Goal: Transaction & Acquisition: Purchase product/service

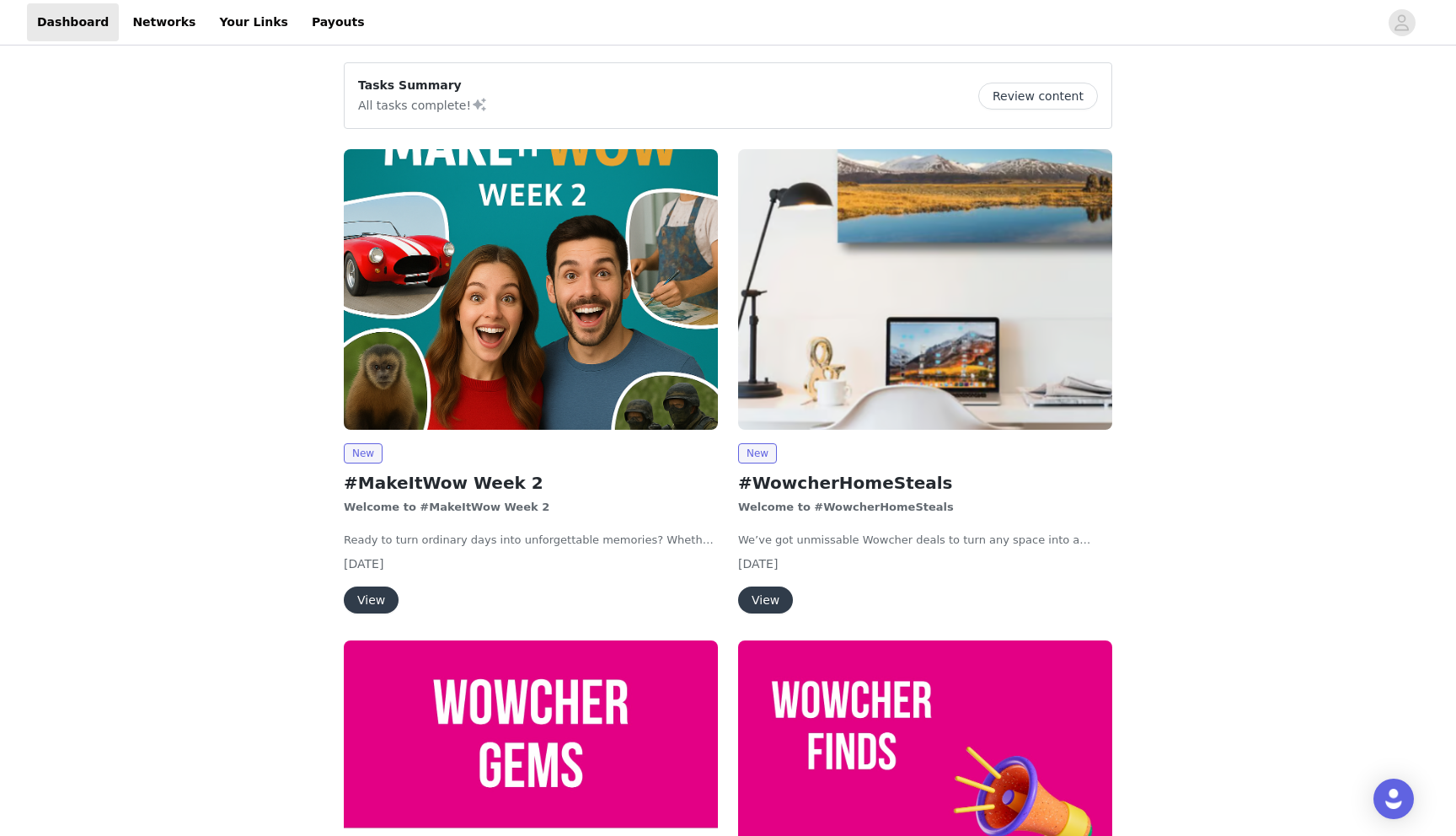
click at [358, 598] on button "View" at bounding box center [371, 599] width 55 height 27
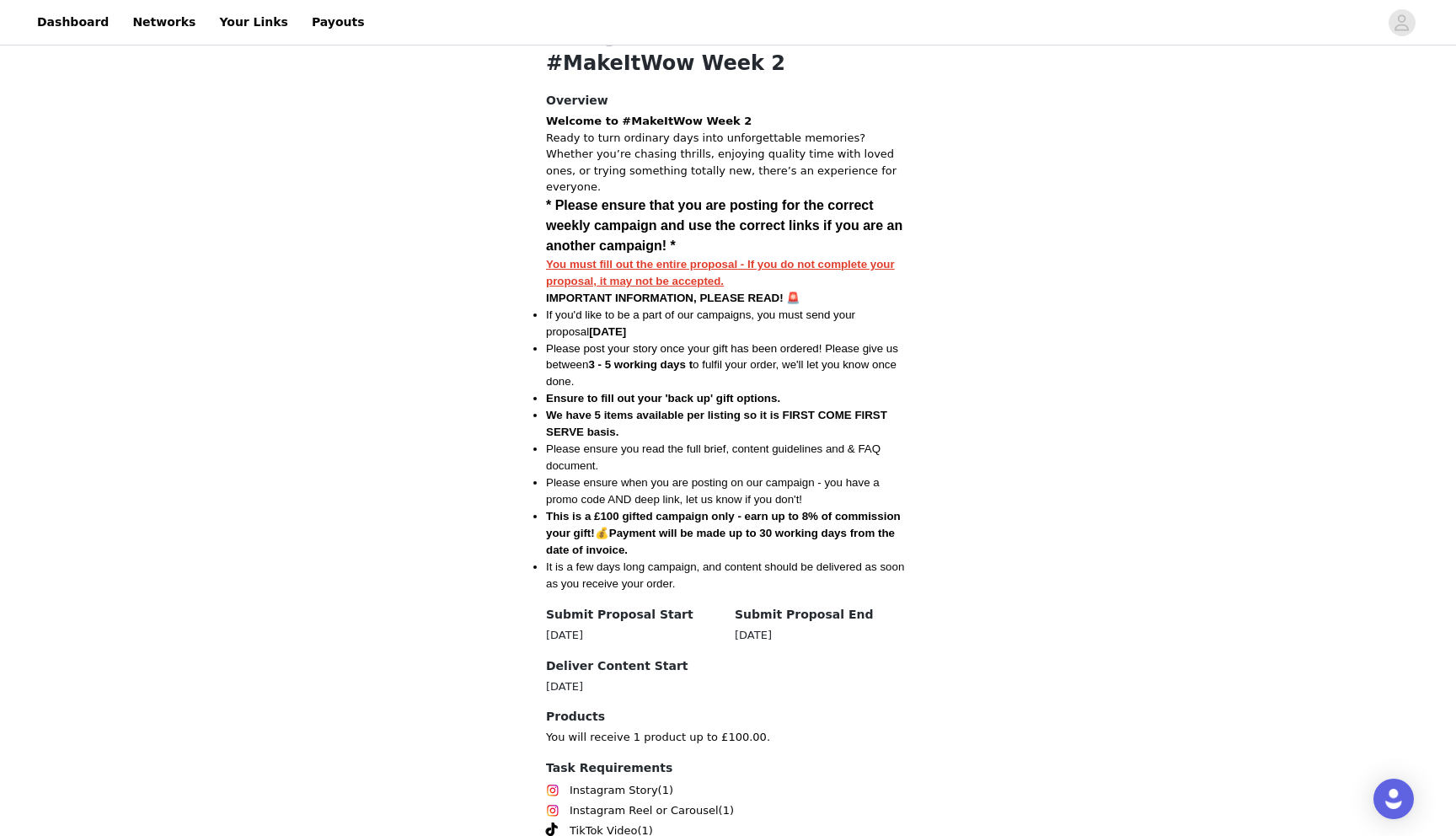
scroll to position [966, 0]
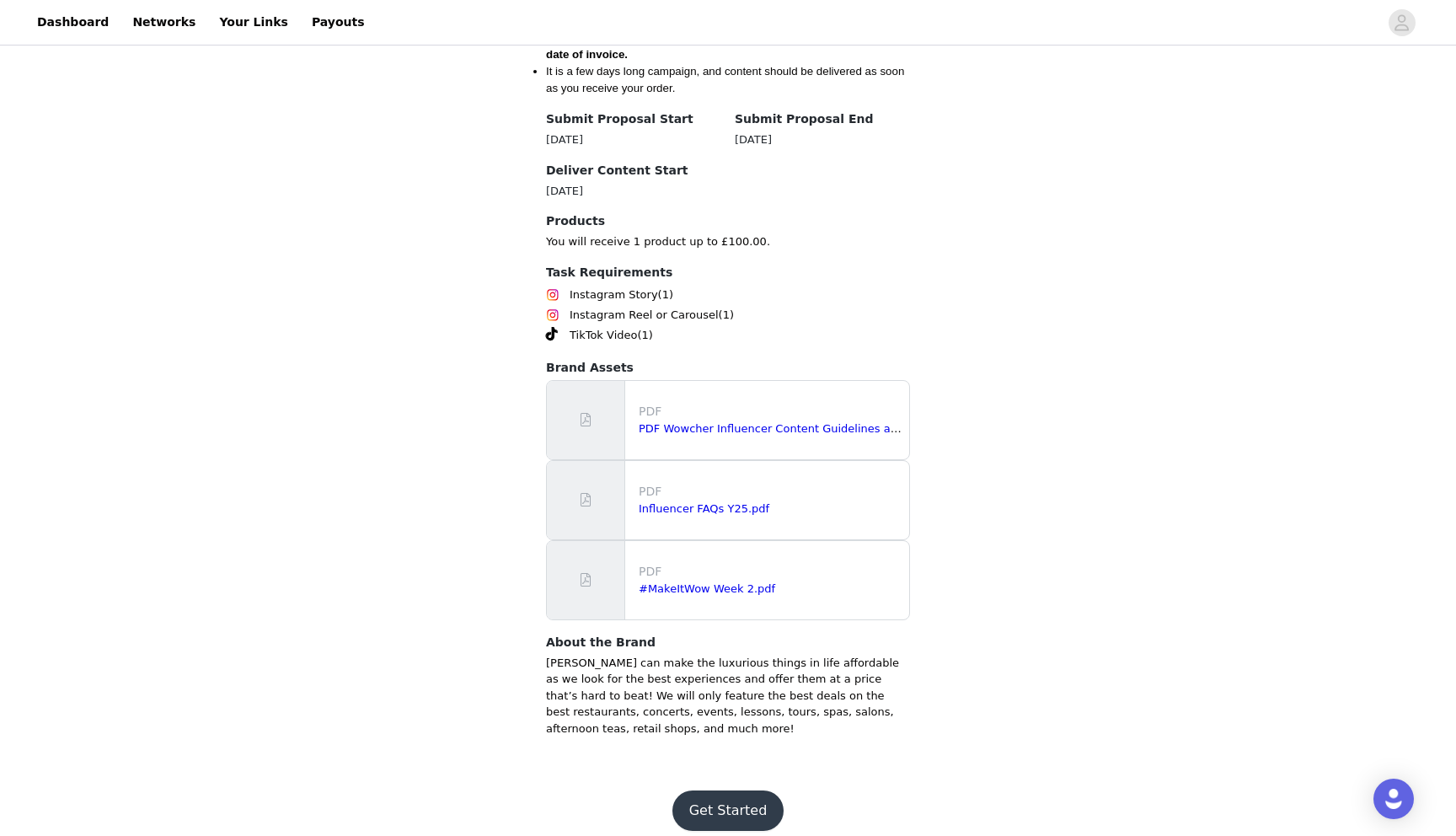
click at [701, 803] on button "Get Started" at bounding box center [728, 811] width 112 height 41
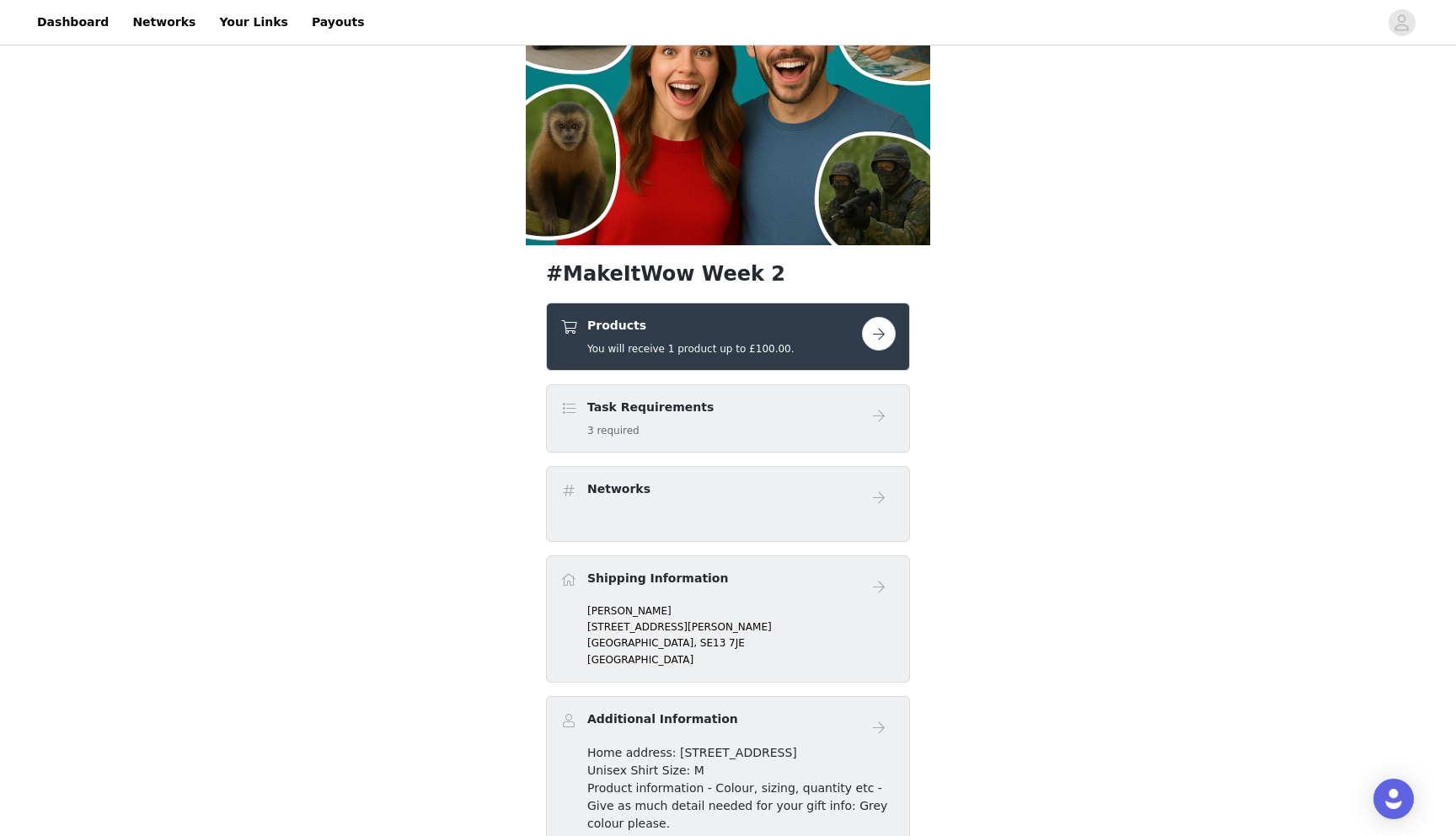
scroll to position [366, 0]
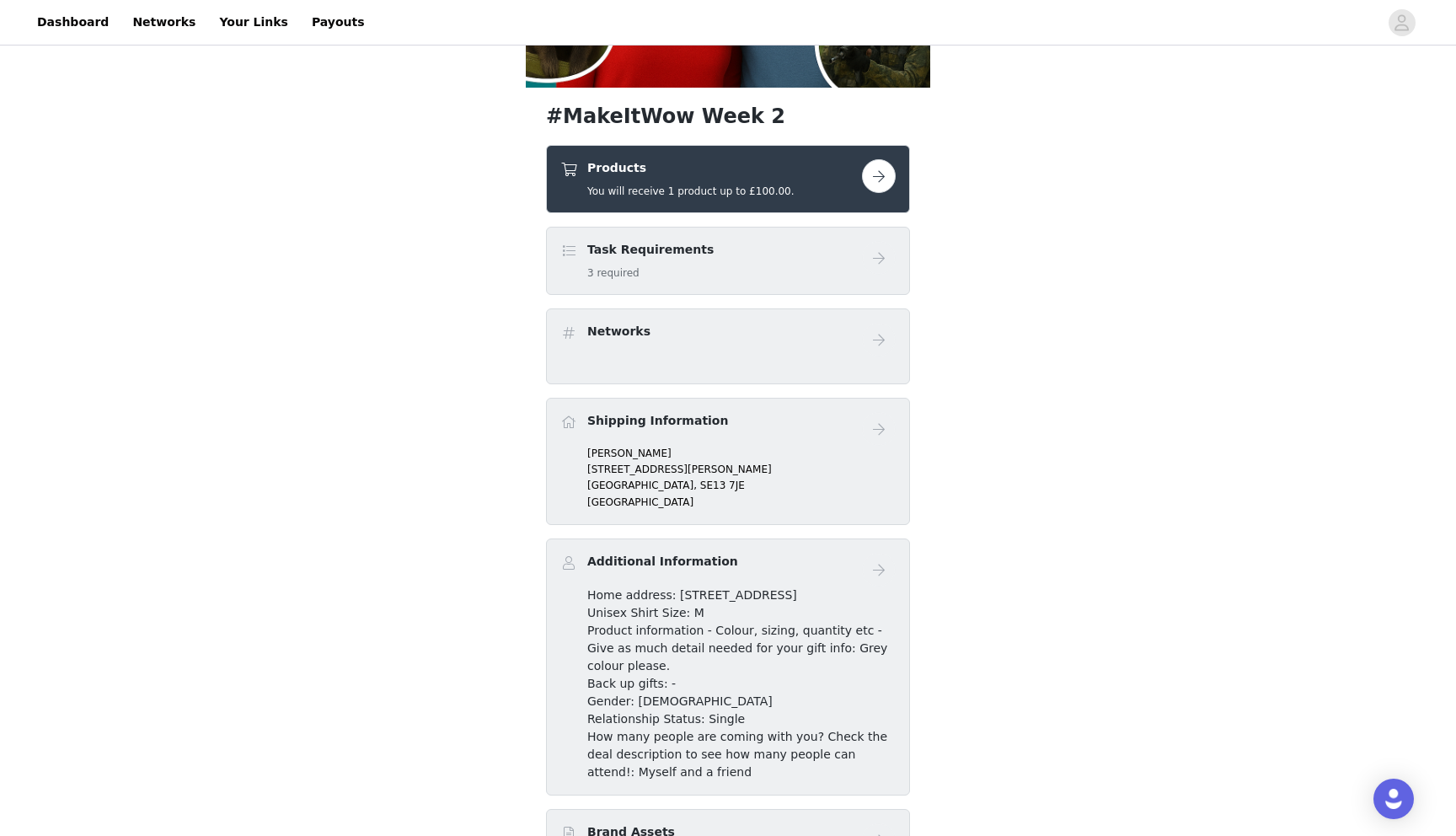
click at [887, 168] on button "button" at bounding box center [879, 176] width 33 height 33
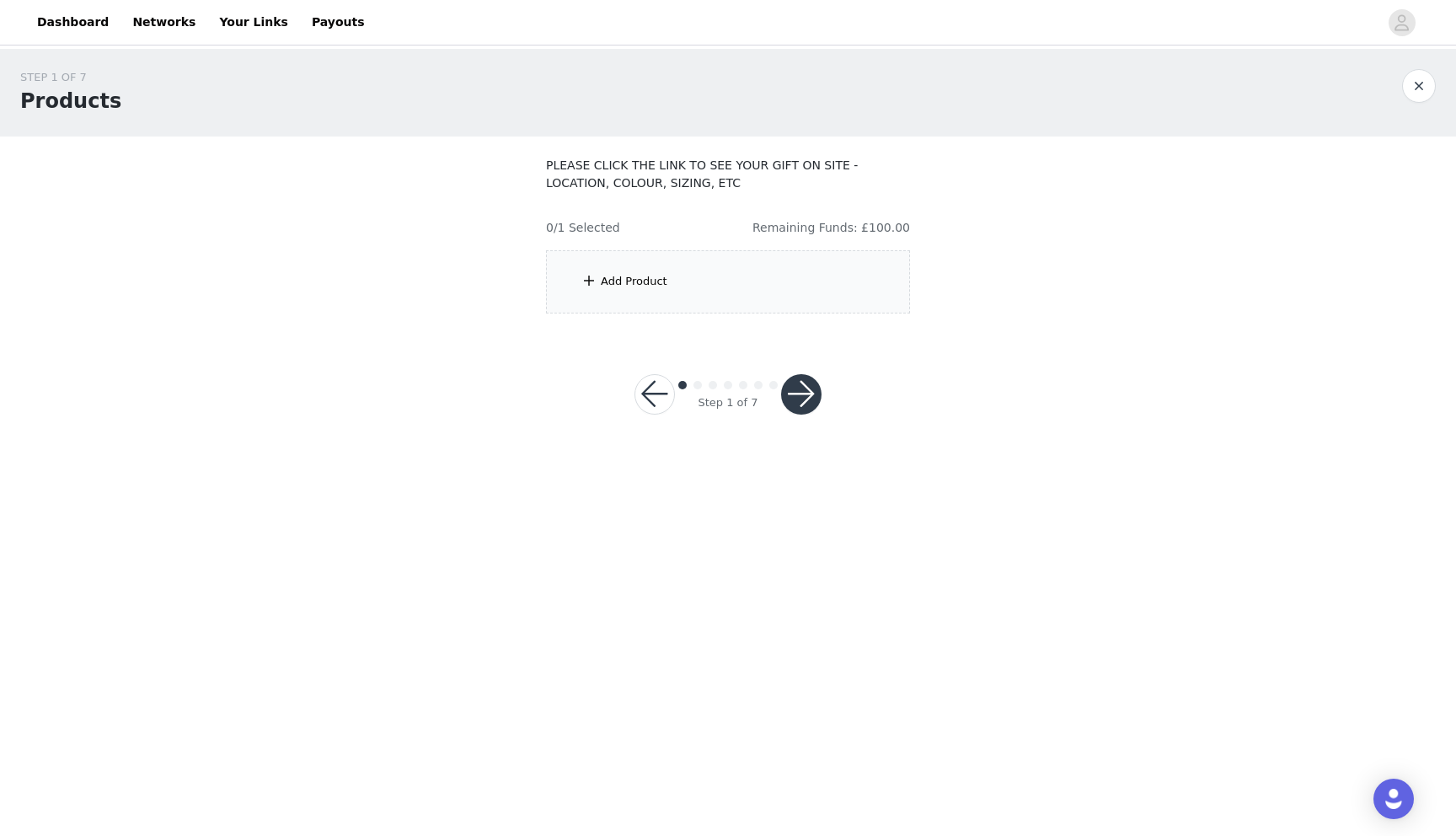
click at [854, 282] on div "Add Product" at bounding box center [728, 281] width 364 height 63
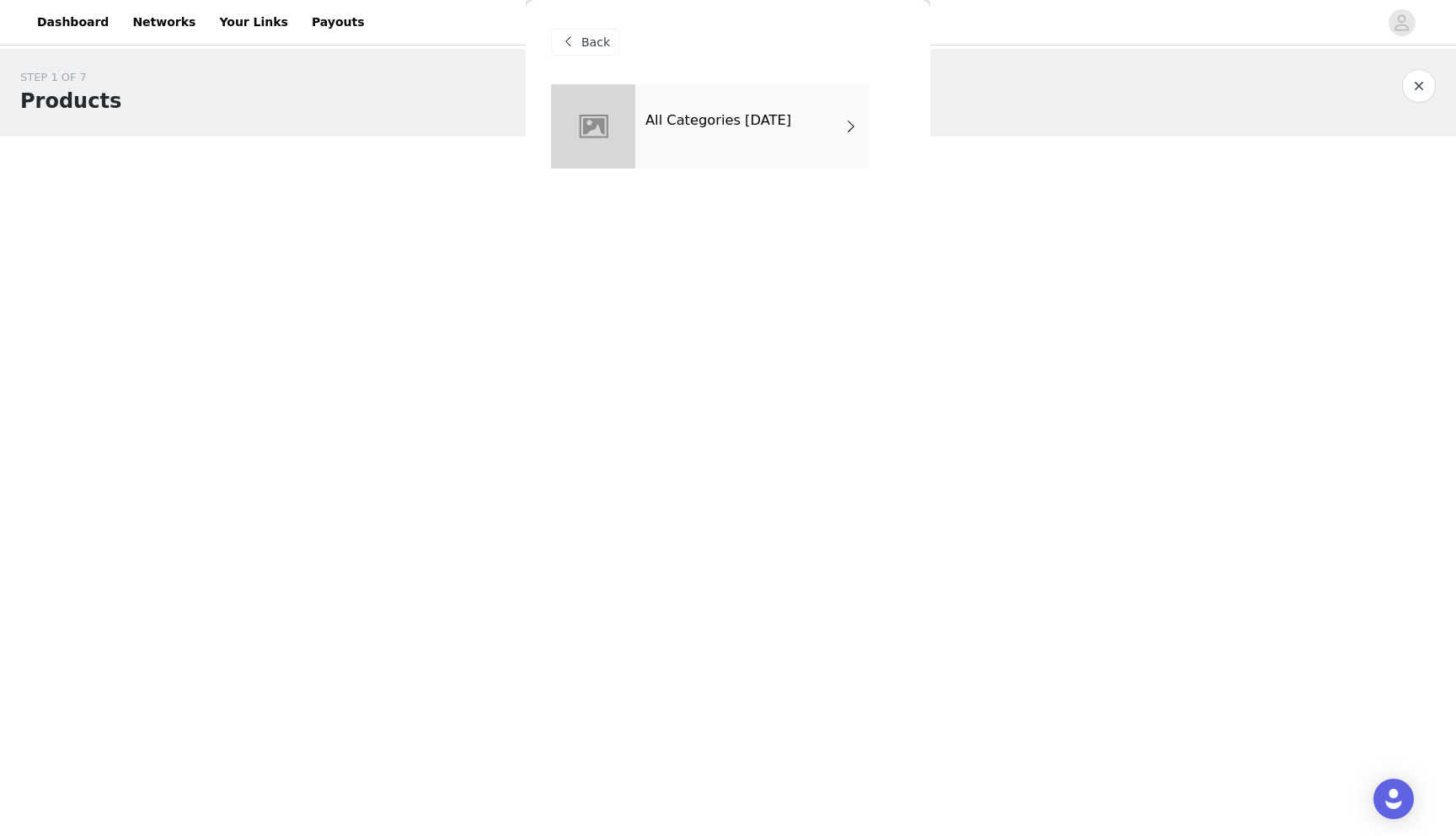
click at [812, 146] on div "All Categories [DATE]" at bounding box center [753, 126] width 234 height 85
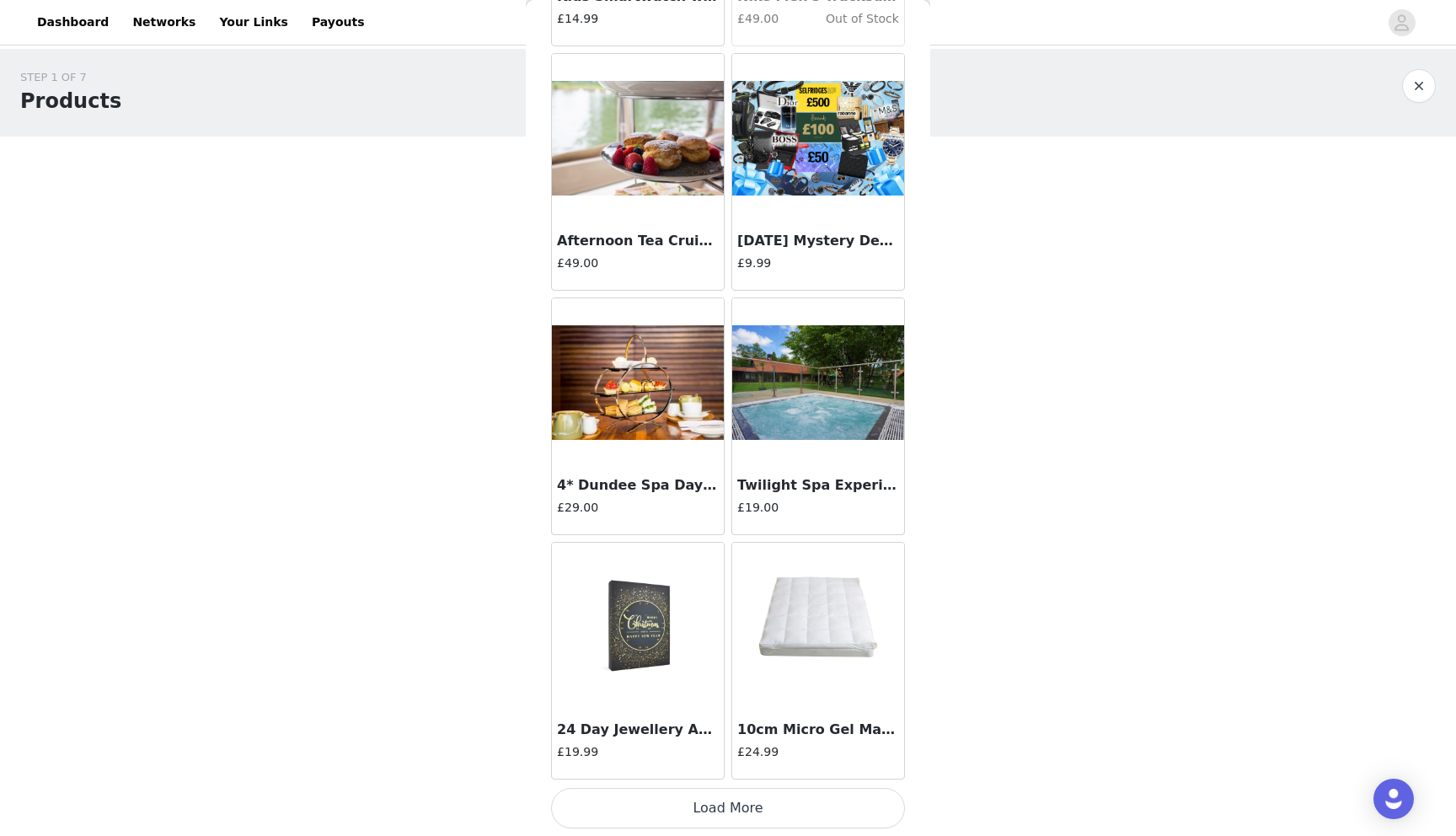
scroll to position [1743, 0]
click at [741, 816] on button "Load More" at bounding box center [728, 807] width 354 height 41
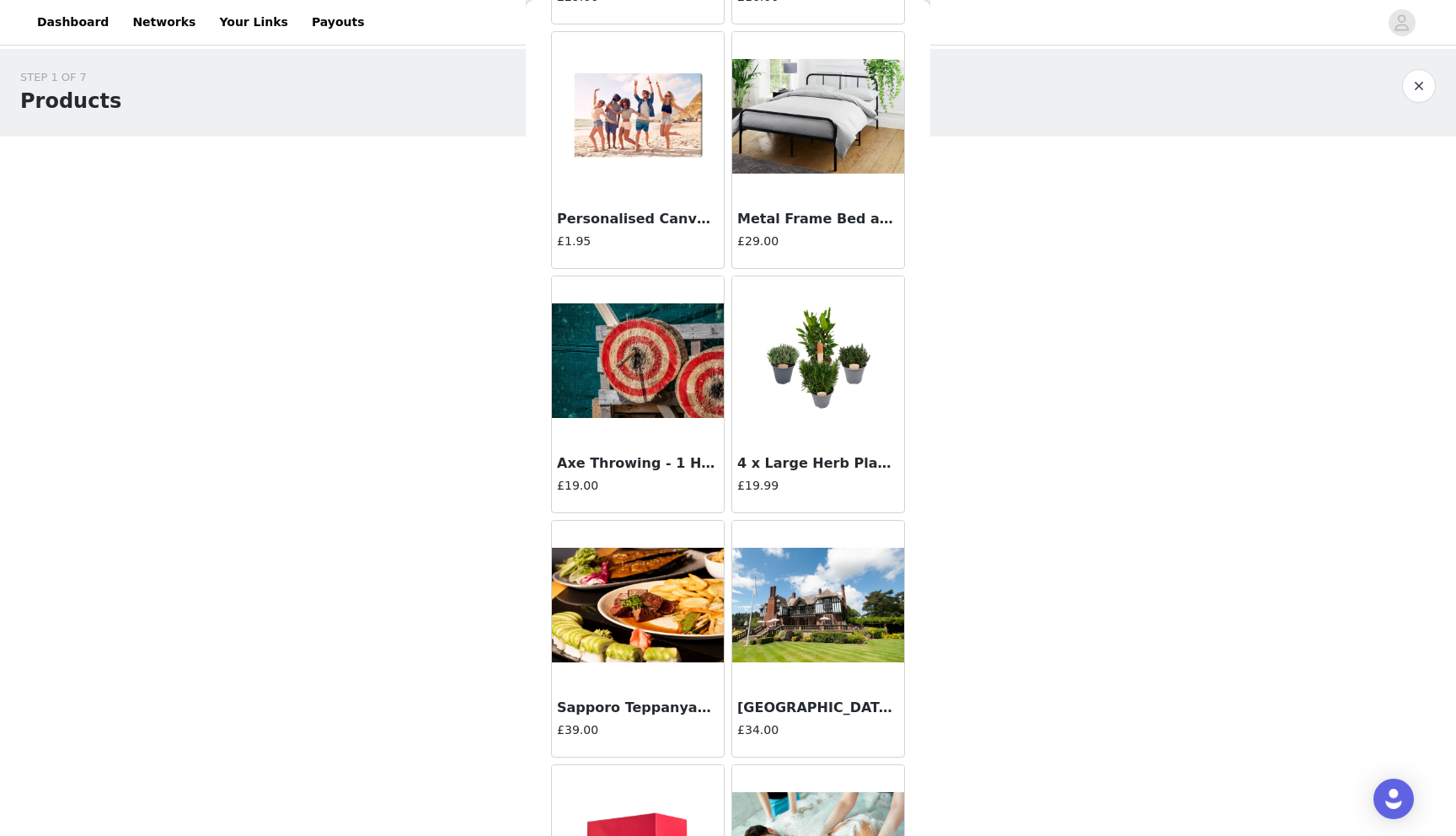
scroll to position [4186, 0]
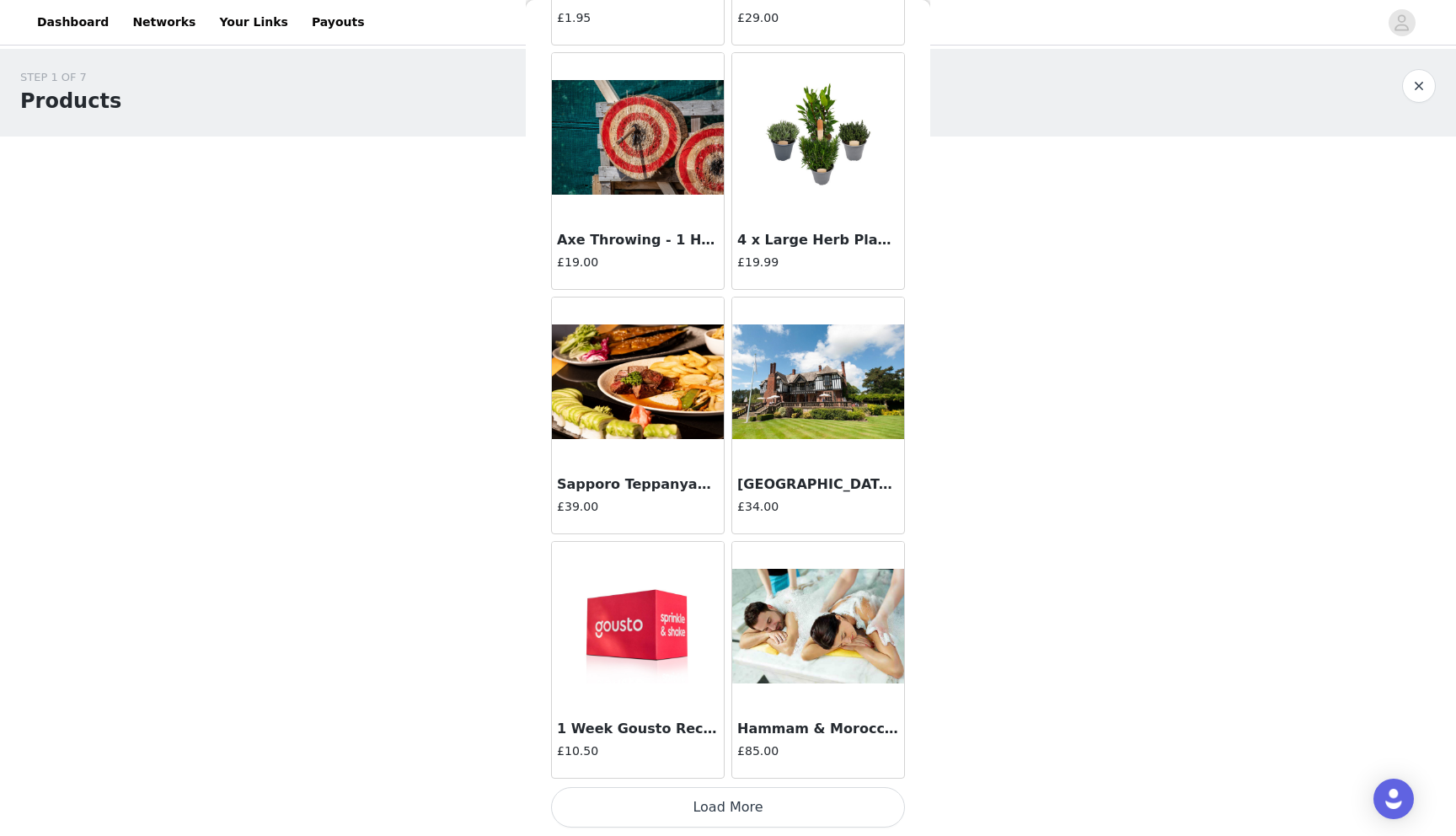
click at [750, 804] on button "Load More" at bounding box center [728, 807] width 354 height 41
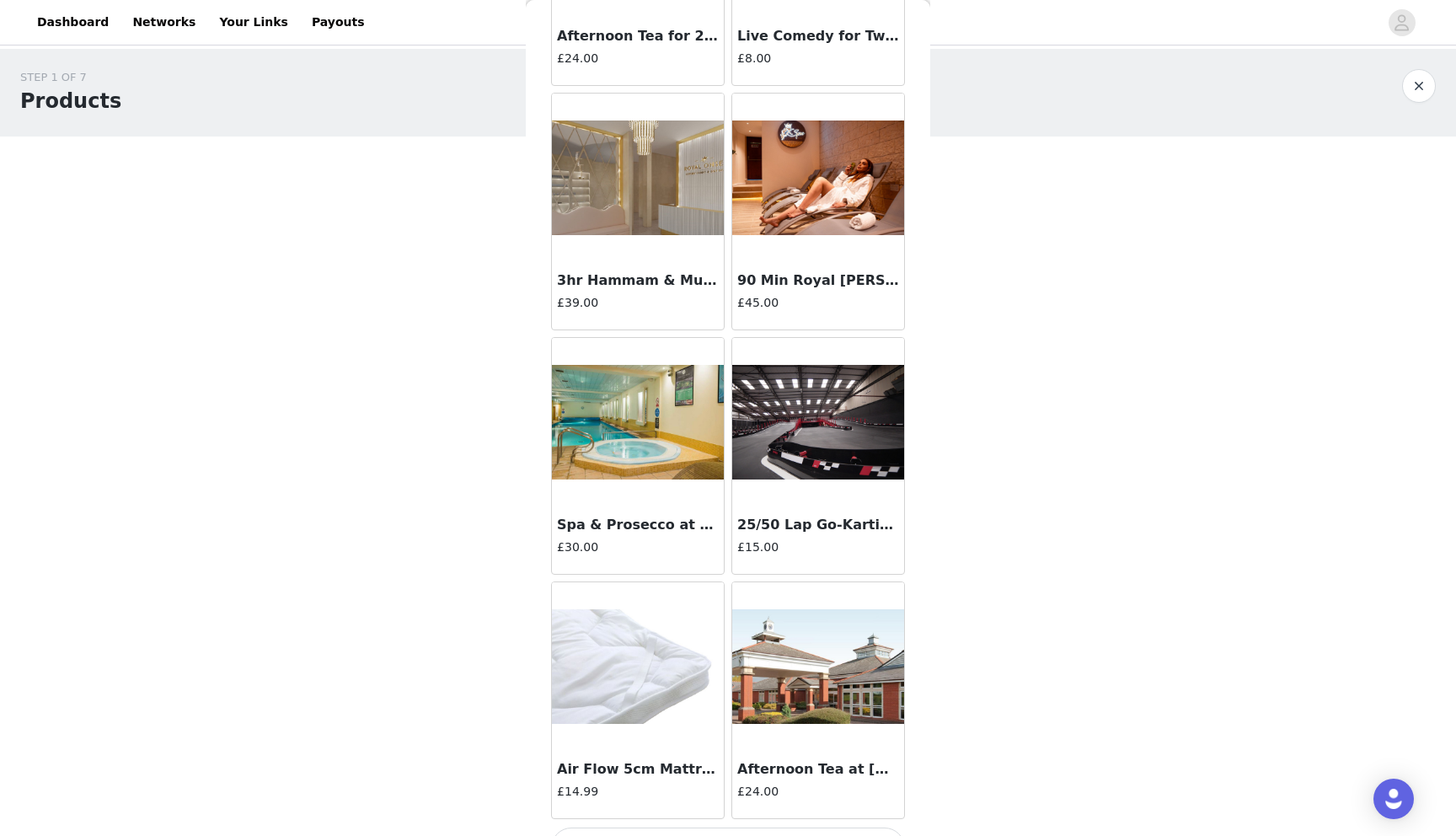
scroll to position [6629, 0]
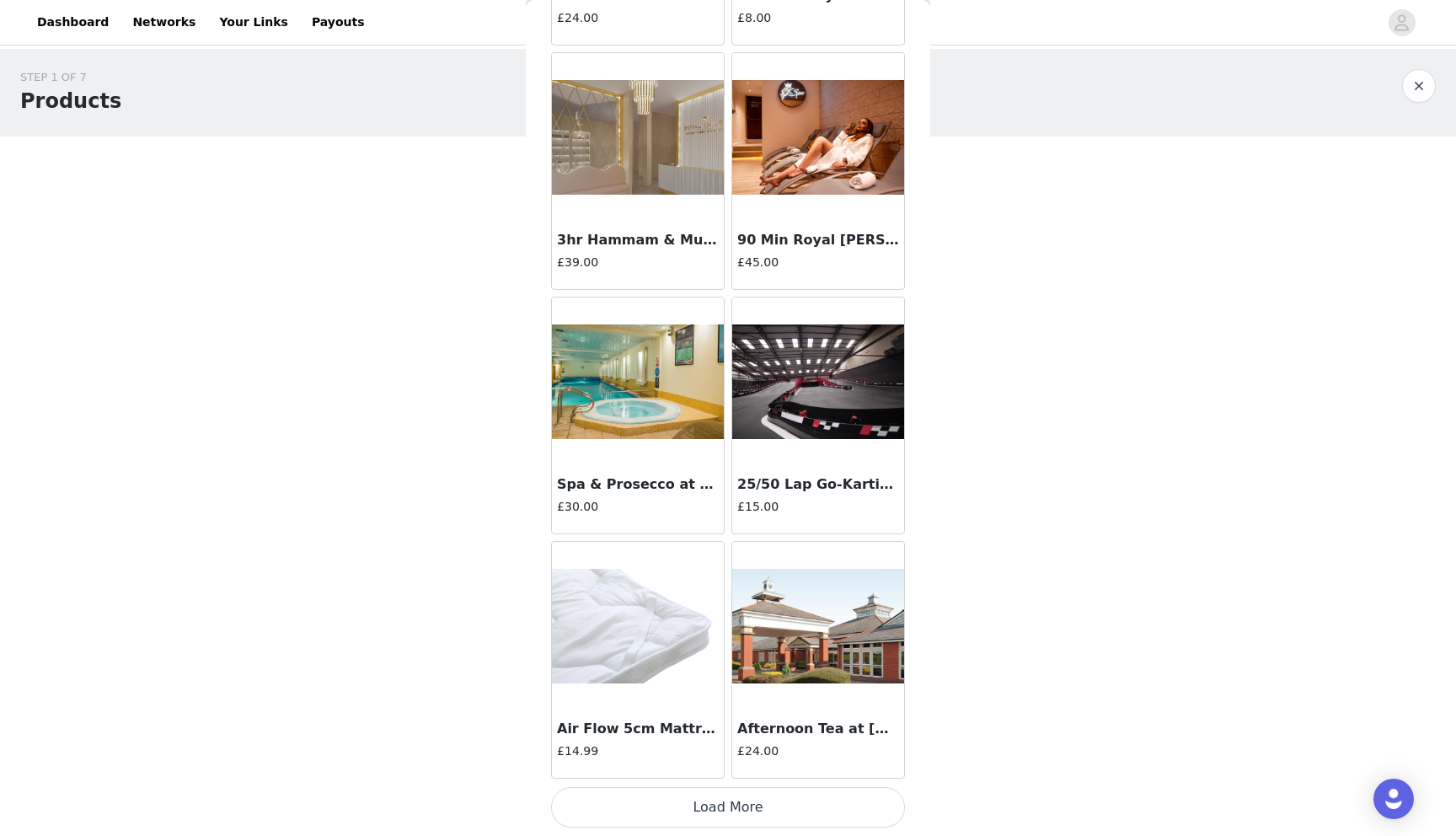
click at [729, 815] on button "Load More" at bounding box center [728, 807] width 354 height 41
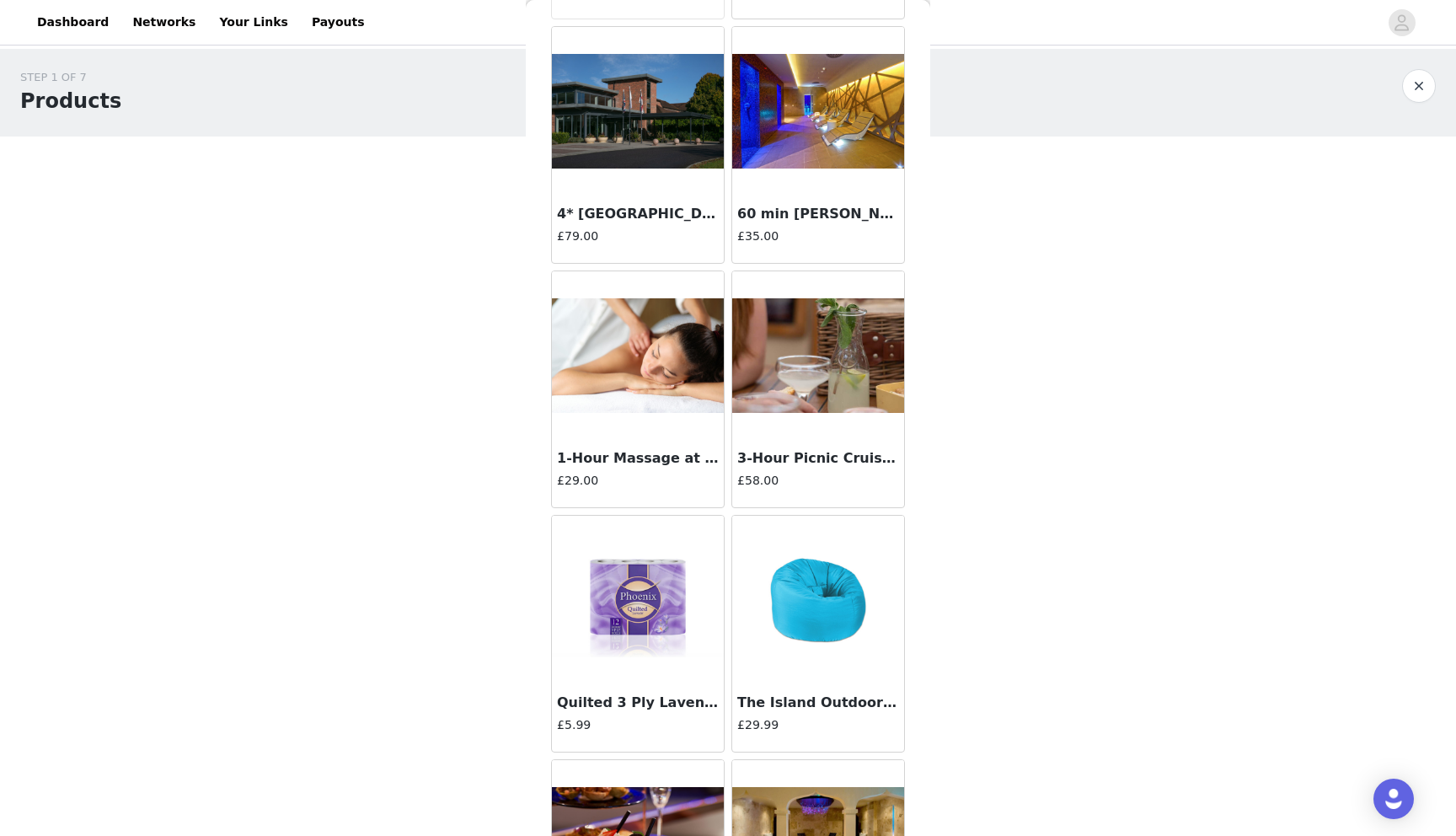
scroll to position [8380, 0]
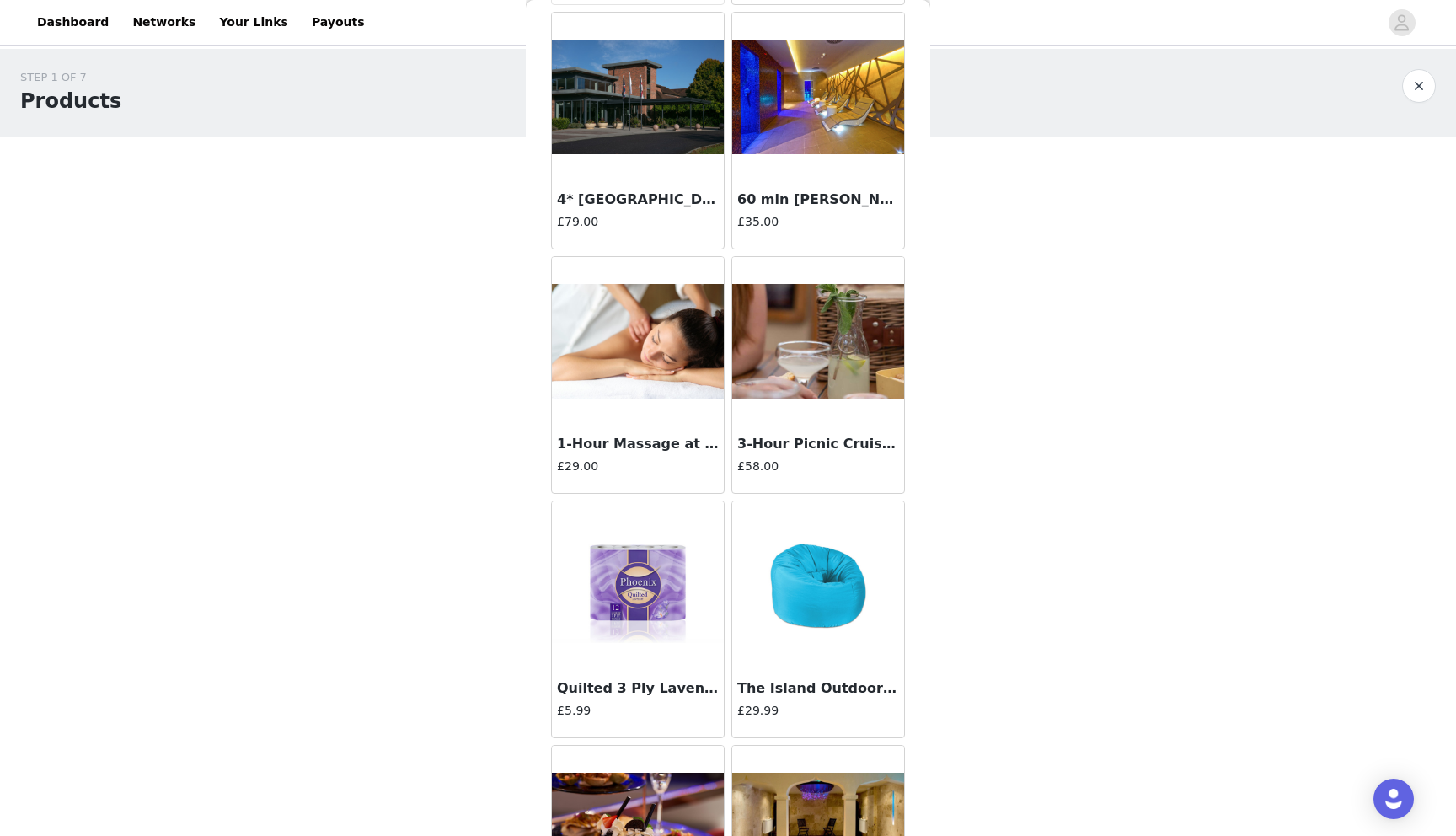
click at [817, 343] on img at bounding box center [818, 342] width 172 height 115
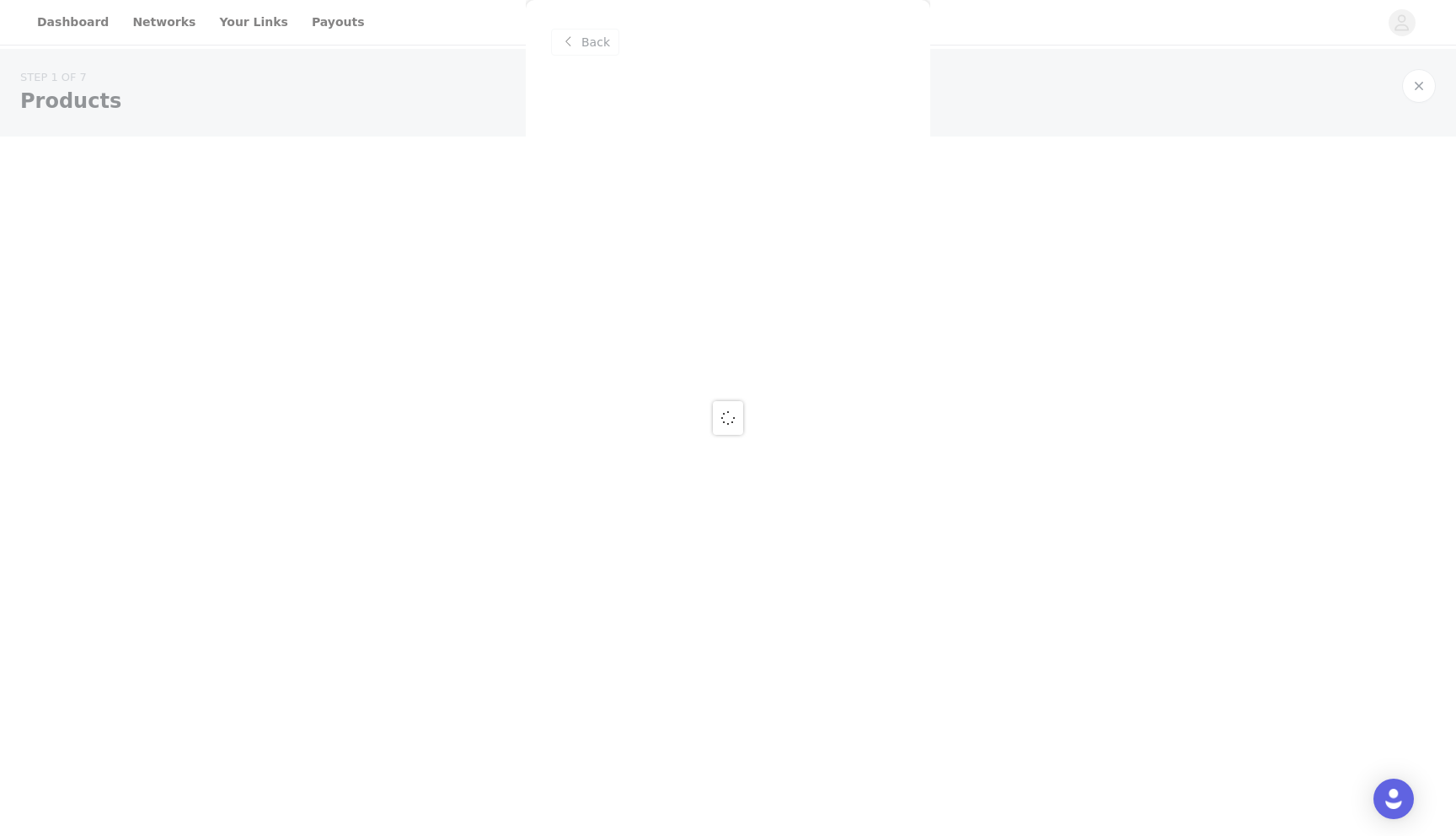
scroll to position [0, 0]
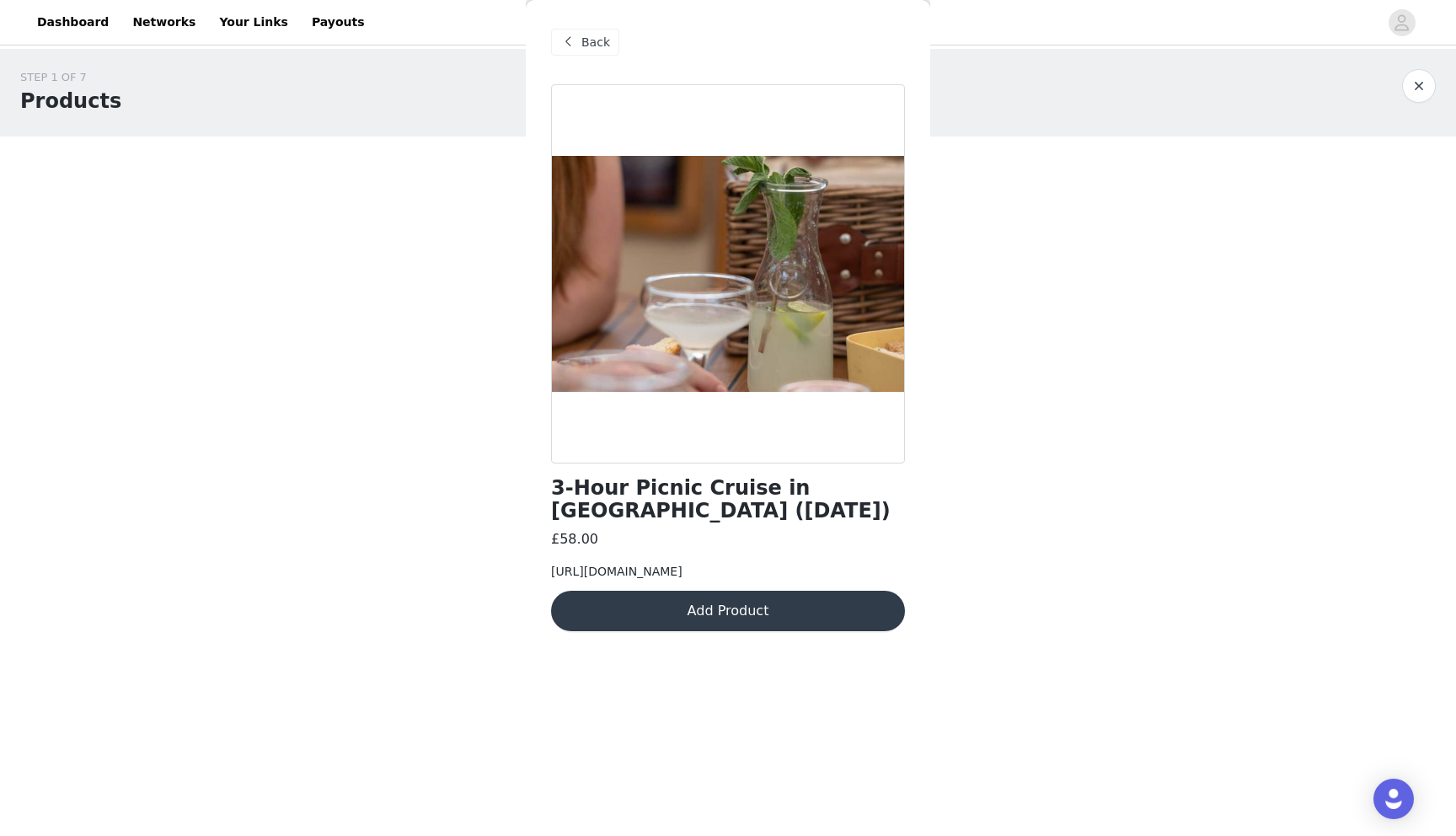
click at [584, 51] on div "Back" at bounding box center [584, 42] width 68 height 27
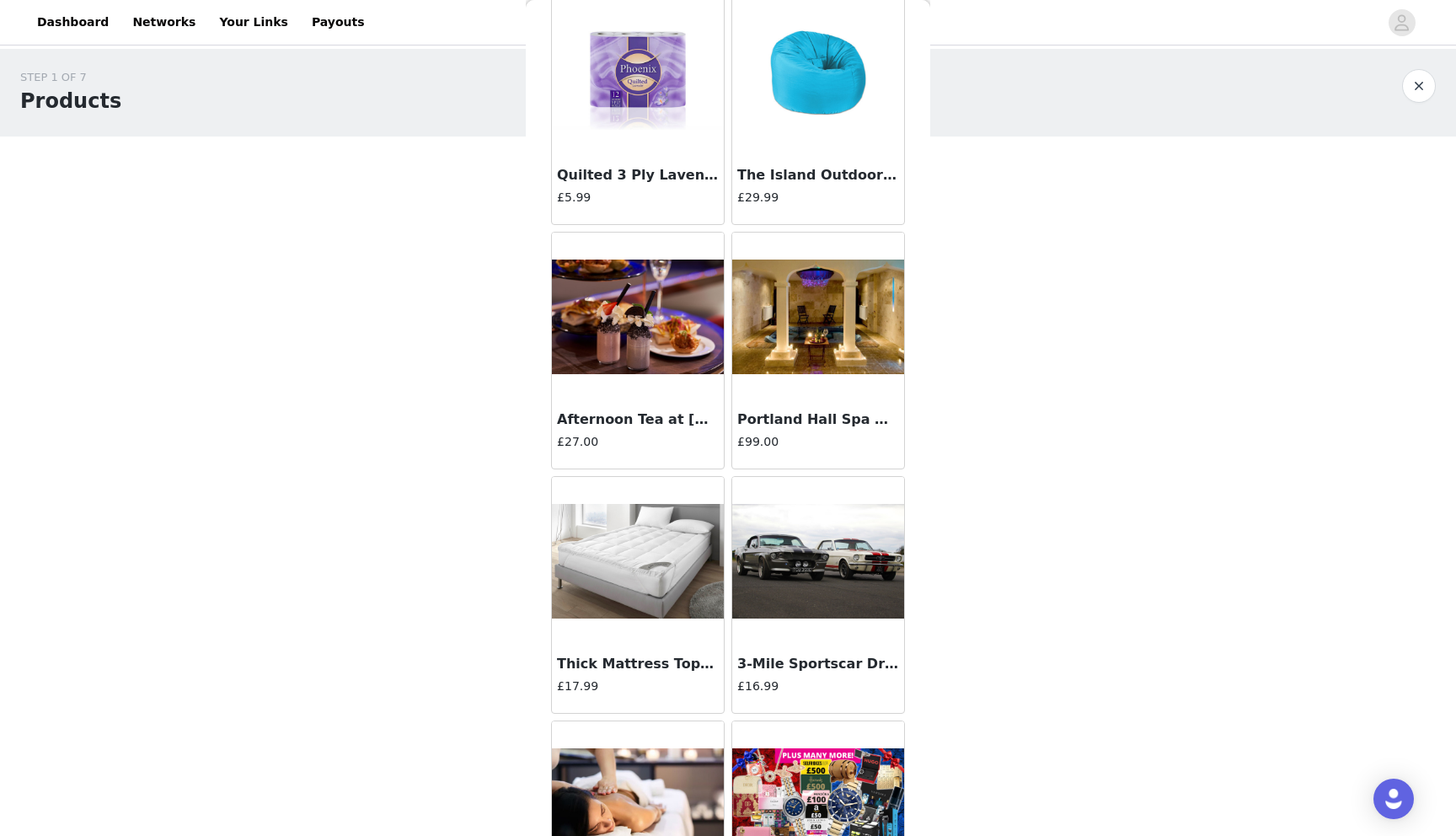
scroll to position [9073, 0]
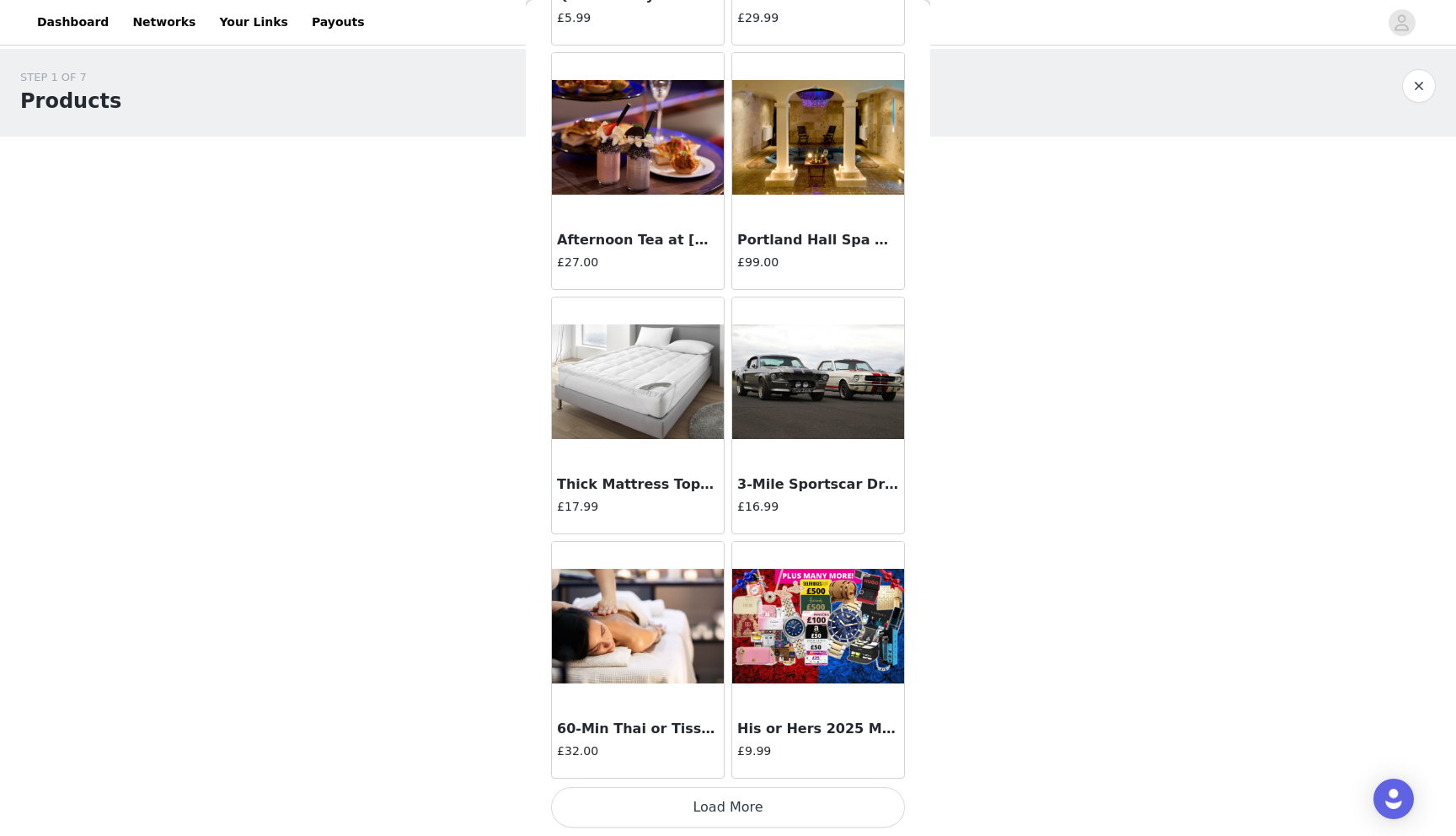
click at [709, 802] on button "Load More" at bounding box center [728, 807] width 354 height 41
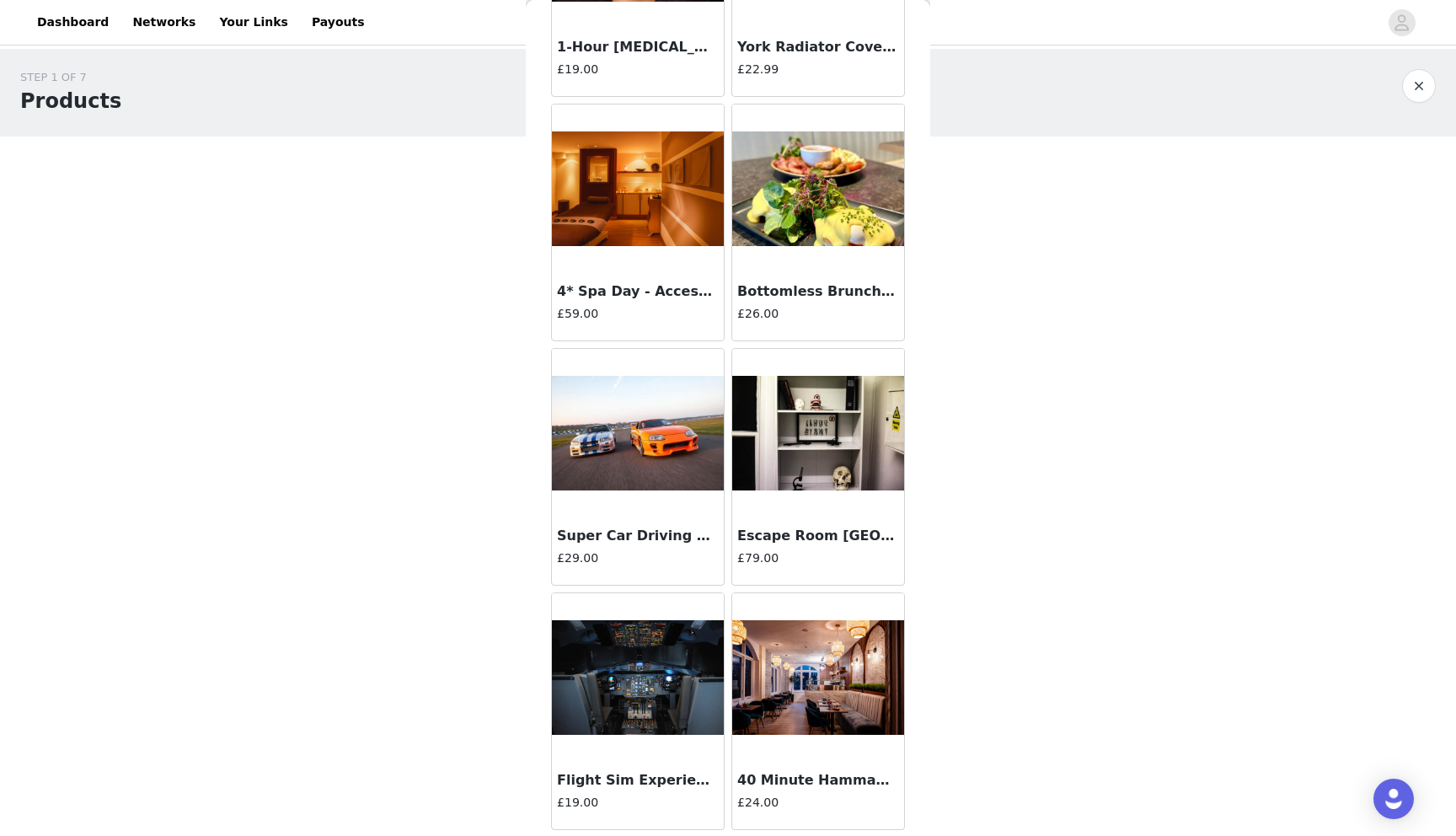
scroll to position [11516, 0]
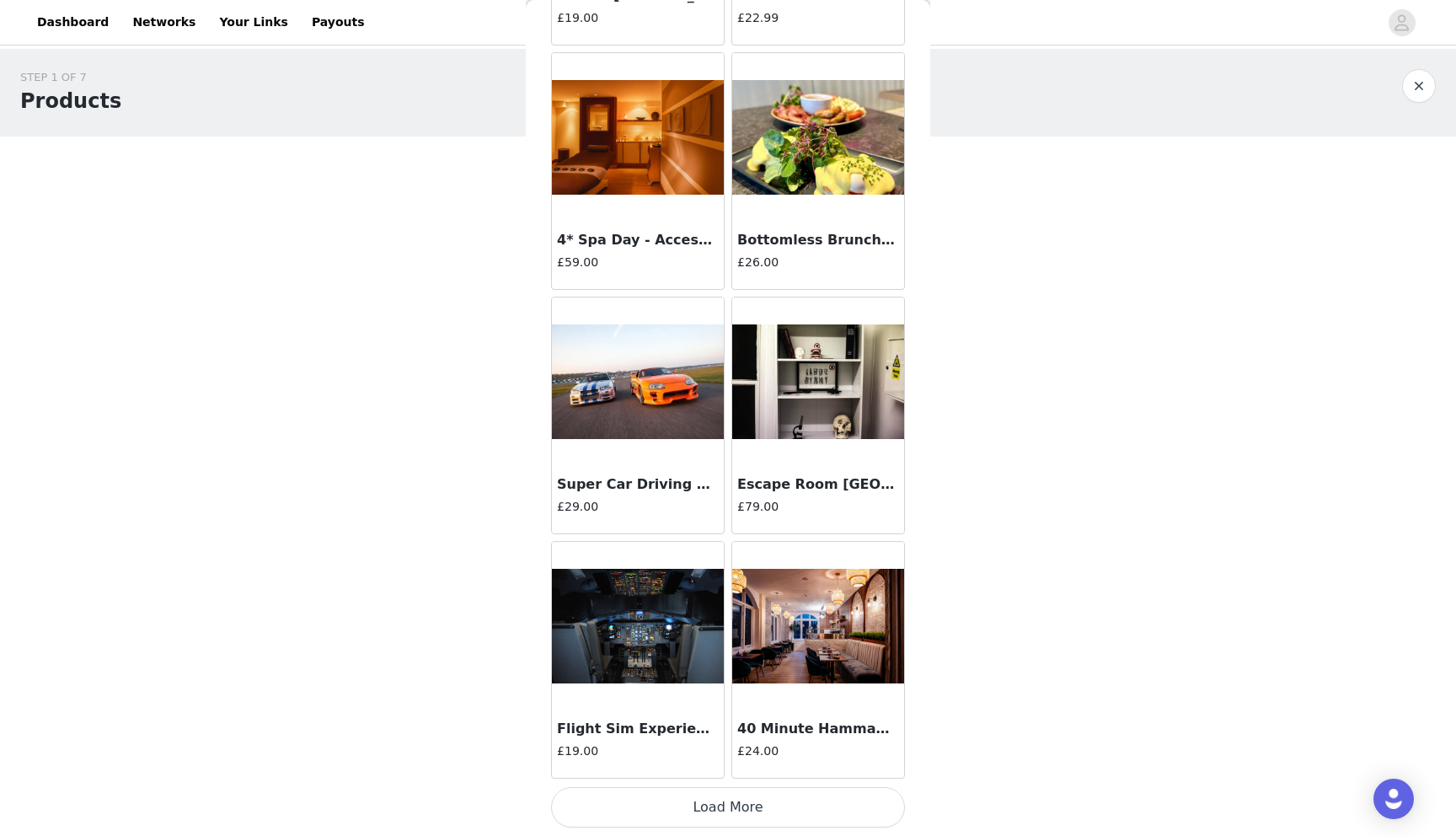
click at [721, 807] on button "Load More" at bounding box center [728, 807] width 354 height 41
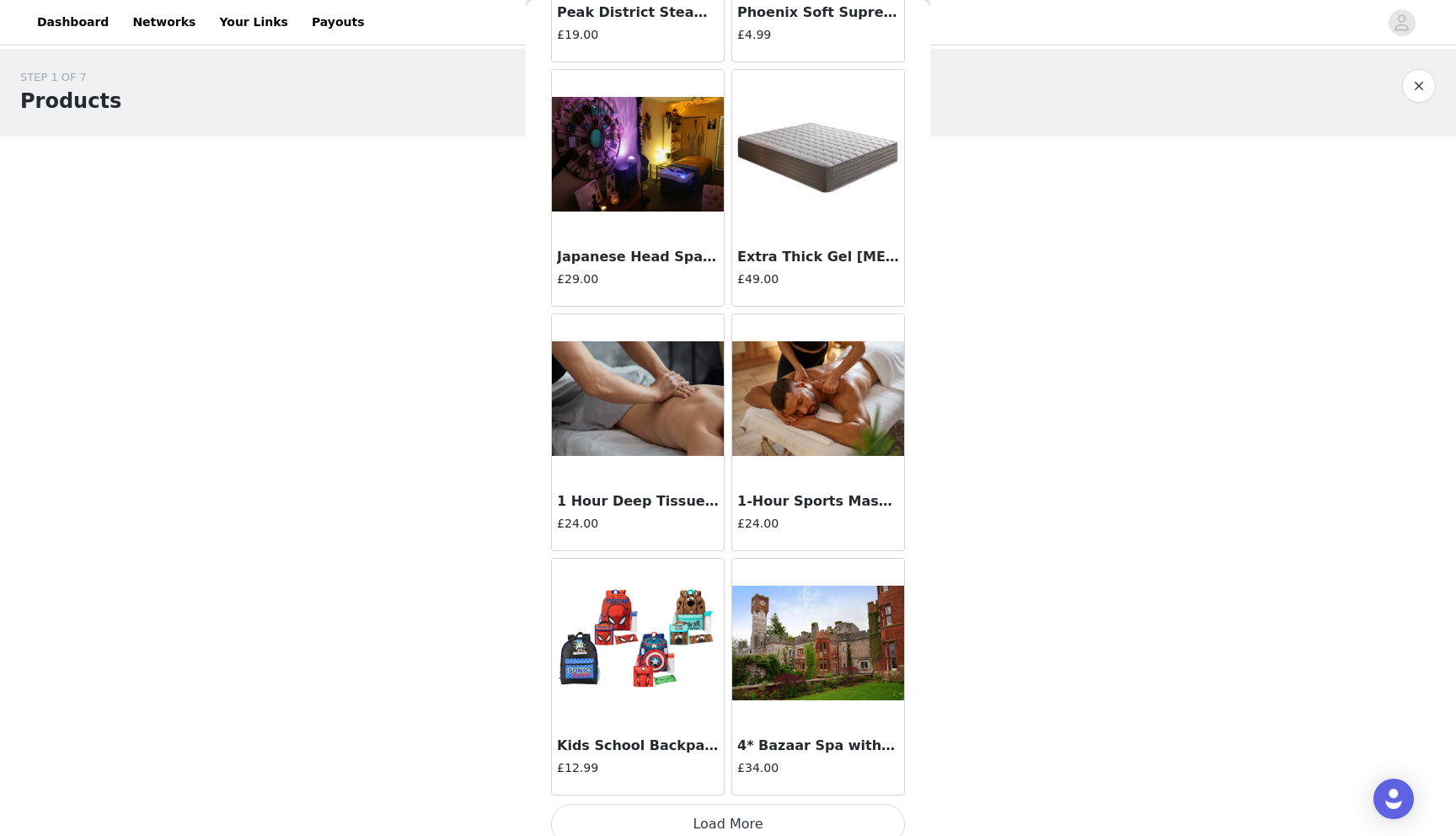
scroll to position [13960, 0]
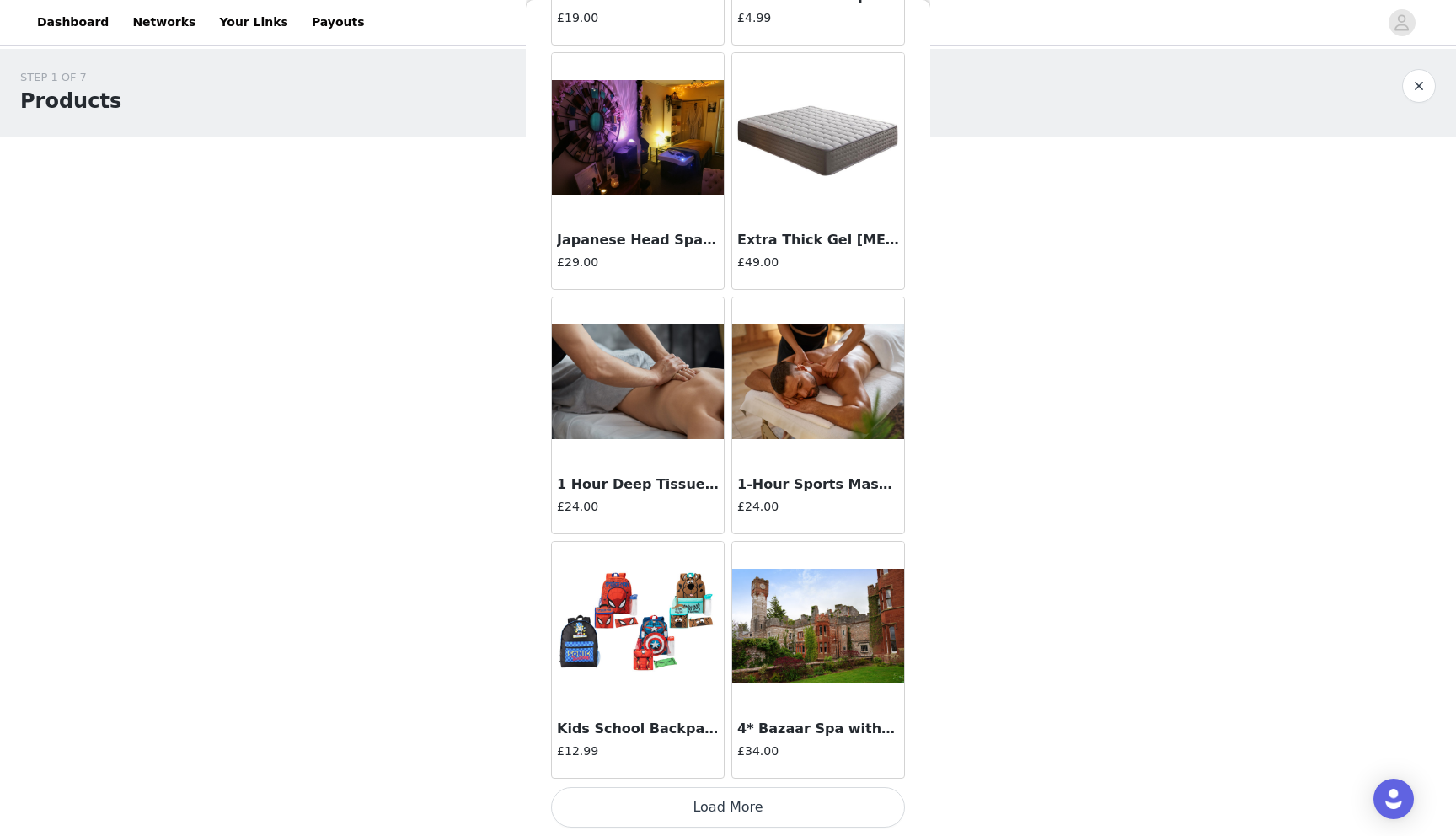
click at [739, 809] on button "Load More" at bounding box center [728, 807] width 354 height 41
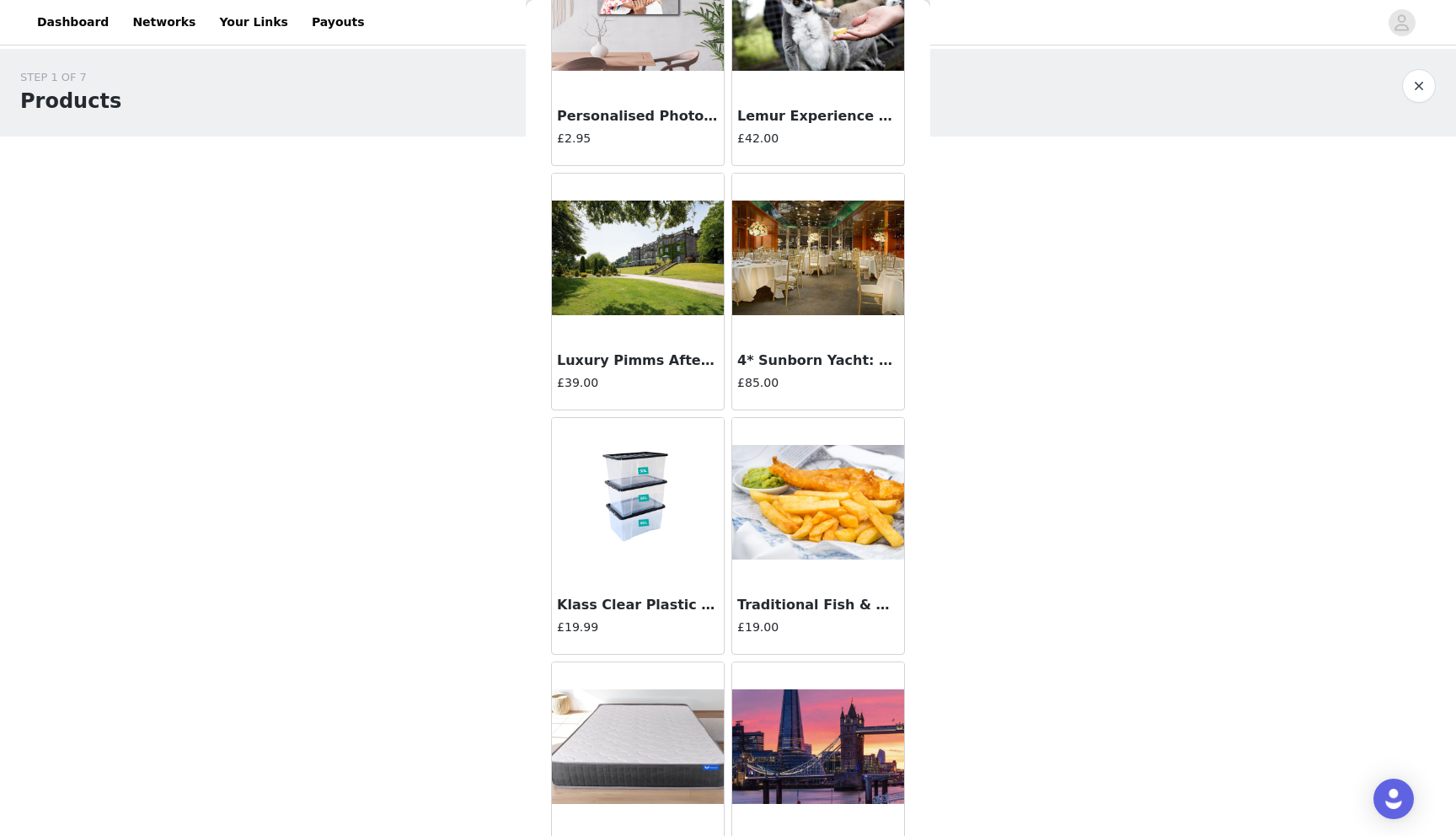
scroll to position [16403, 0]
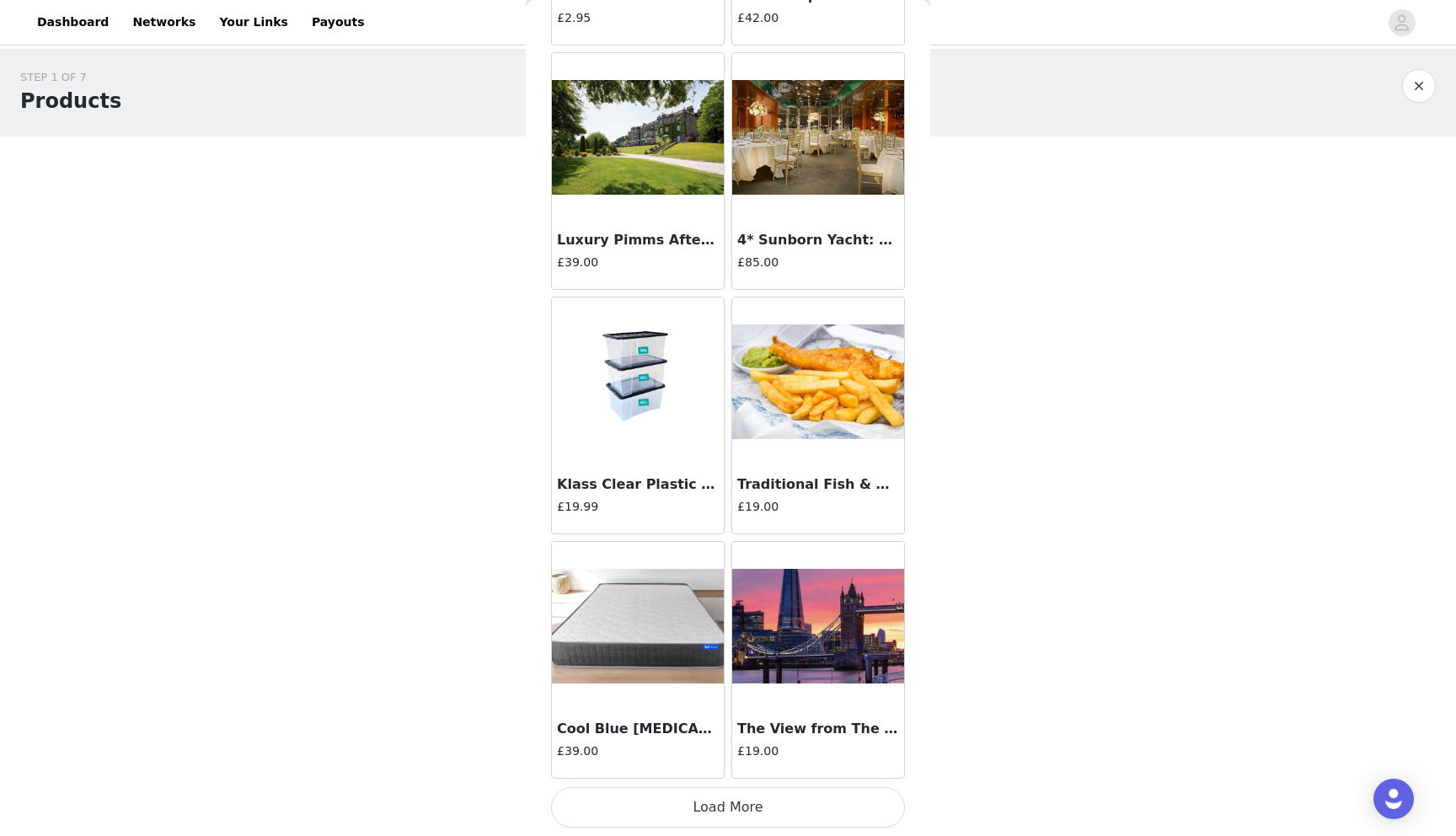
click at [730, 821] on button "Load More" at bounding box center [728, 807] width 354 height 41
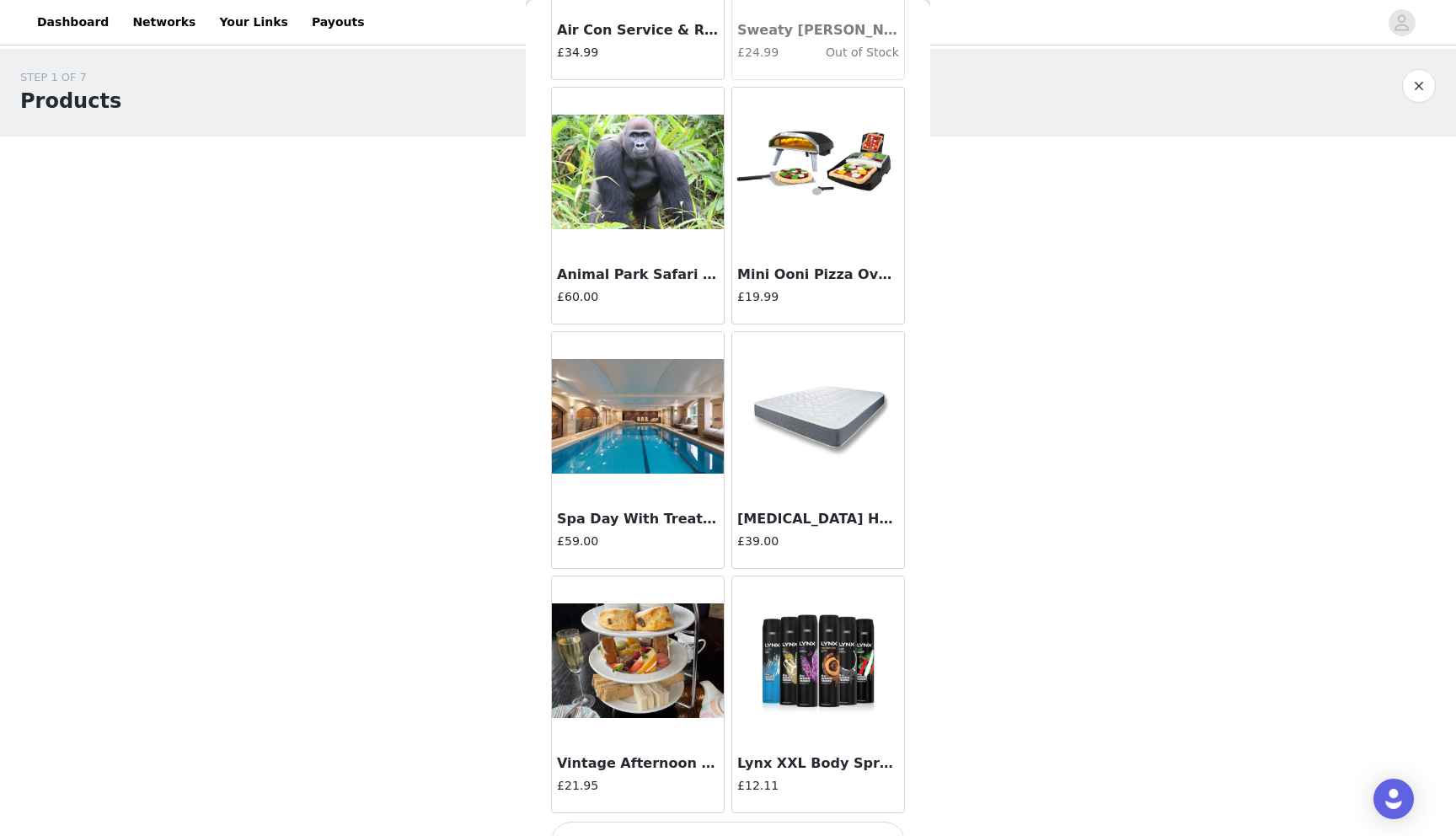
scroll to position [18847, 0]
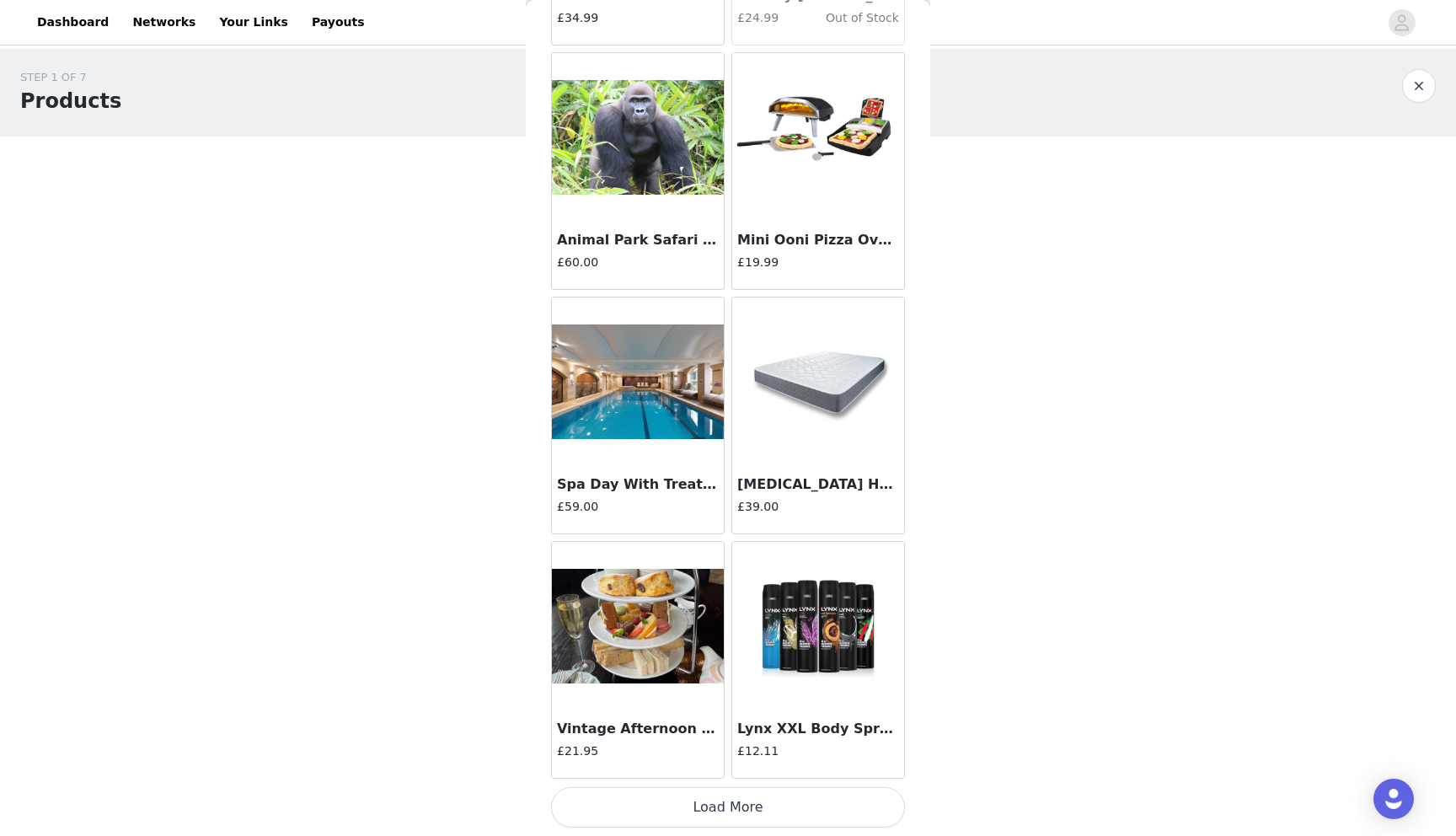
click at [794, 812] on button "Load More" at bounding box center [728, 807] width 354 height 41
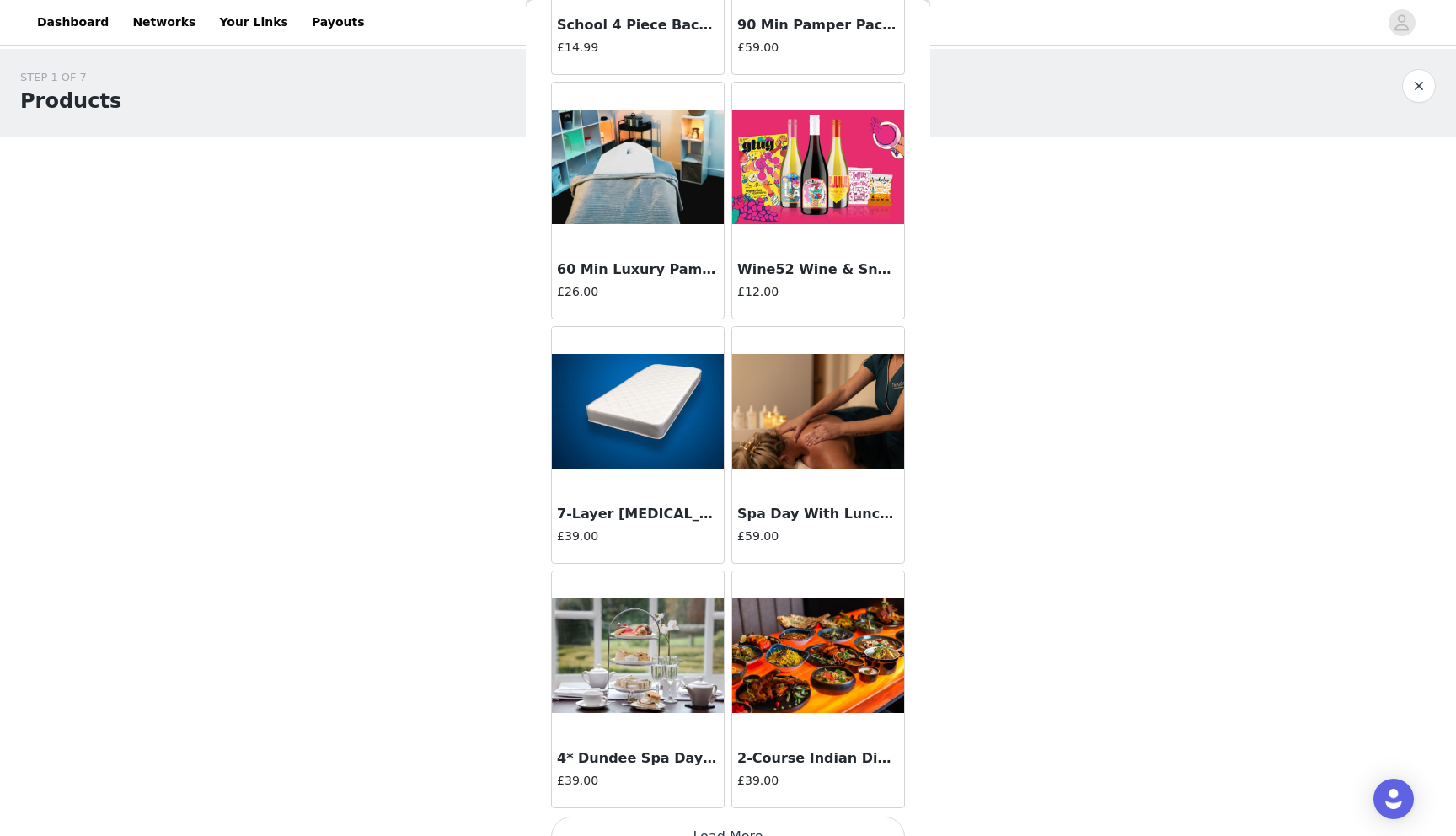
scroll to position [21290, 0]
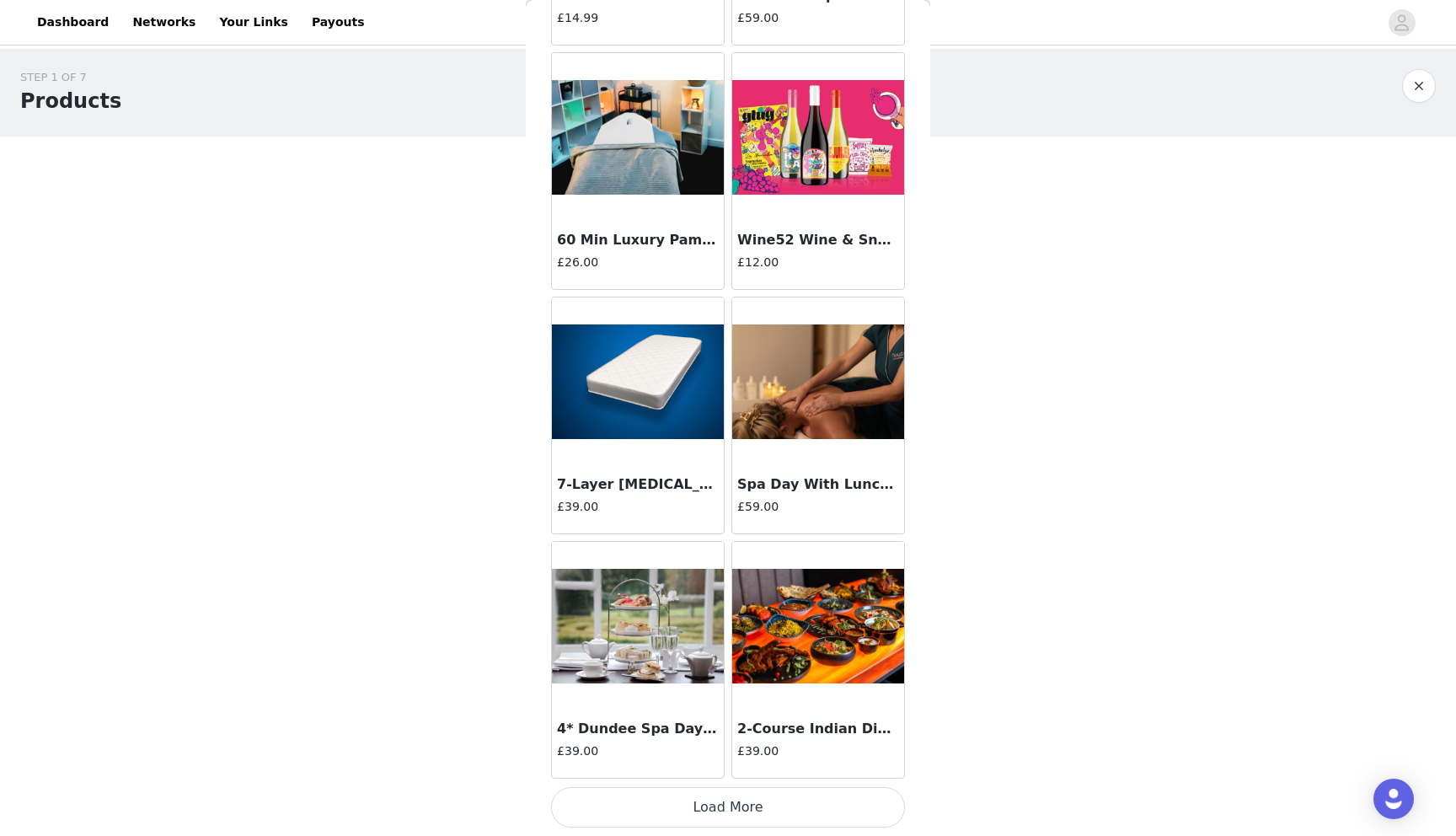
click at [829, 810] on button "Load More" at bounding box center [728, 807] width 354 height 41
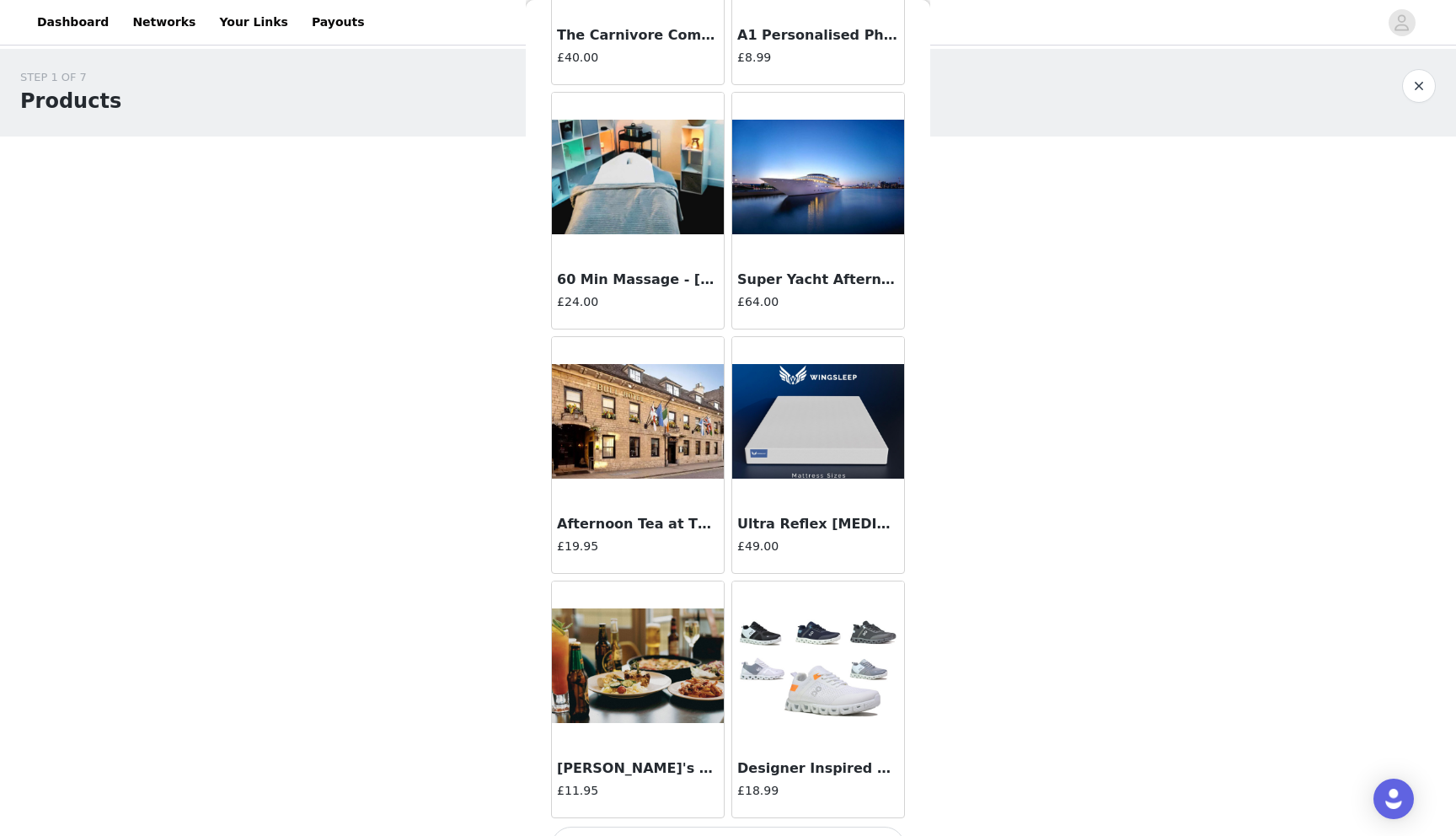
scroll to position [23734, 0]
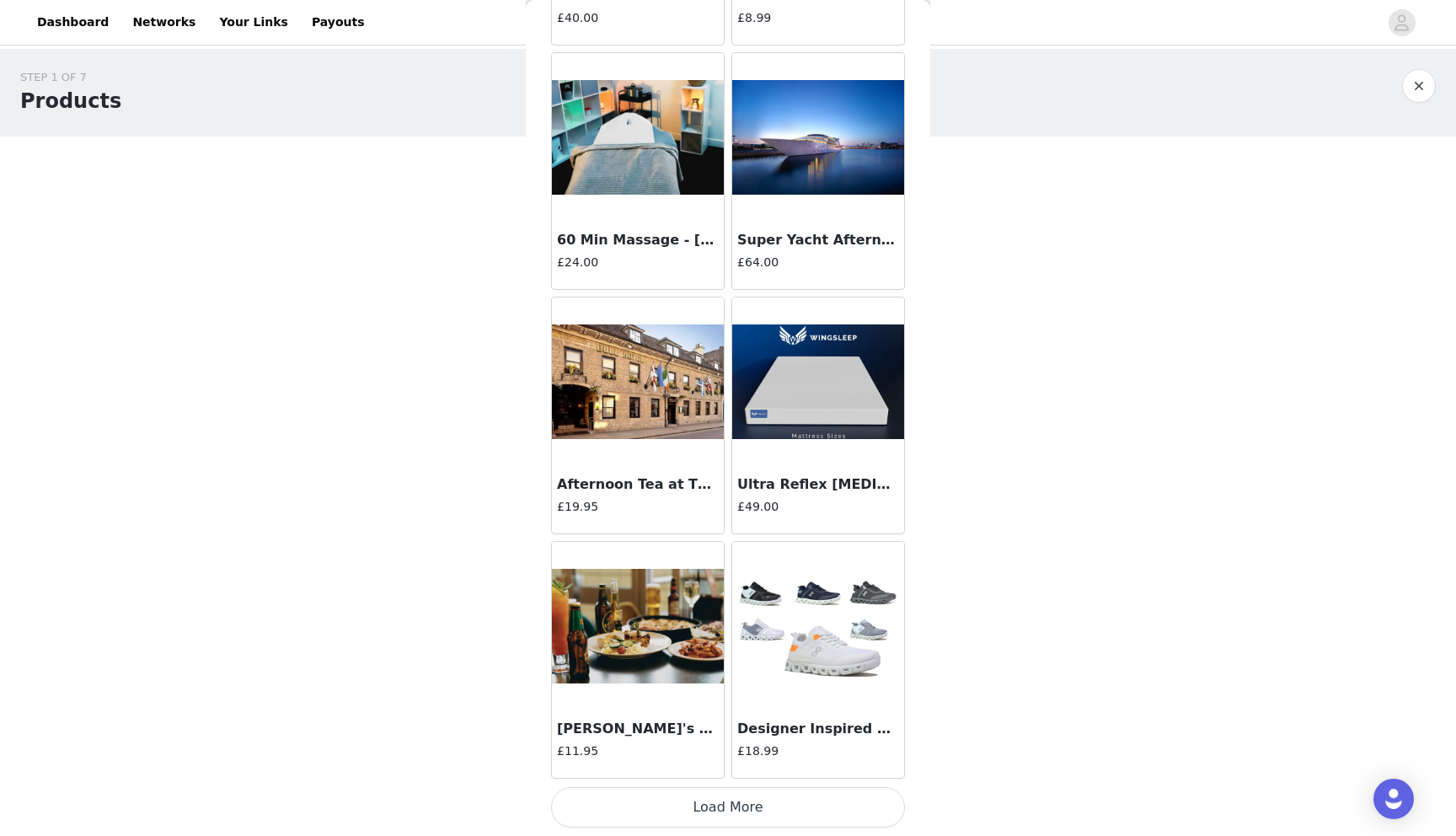
click at [767, 812] on button "Load More" at bounding box center [728, 807] width 354 height 41
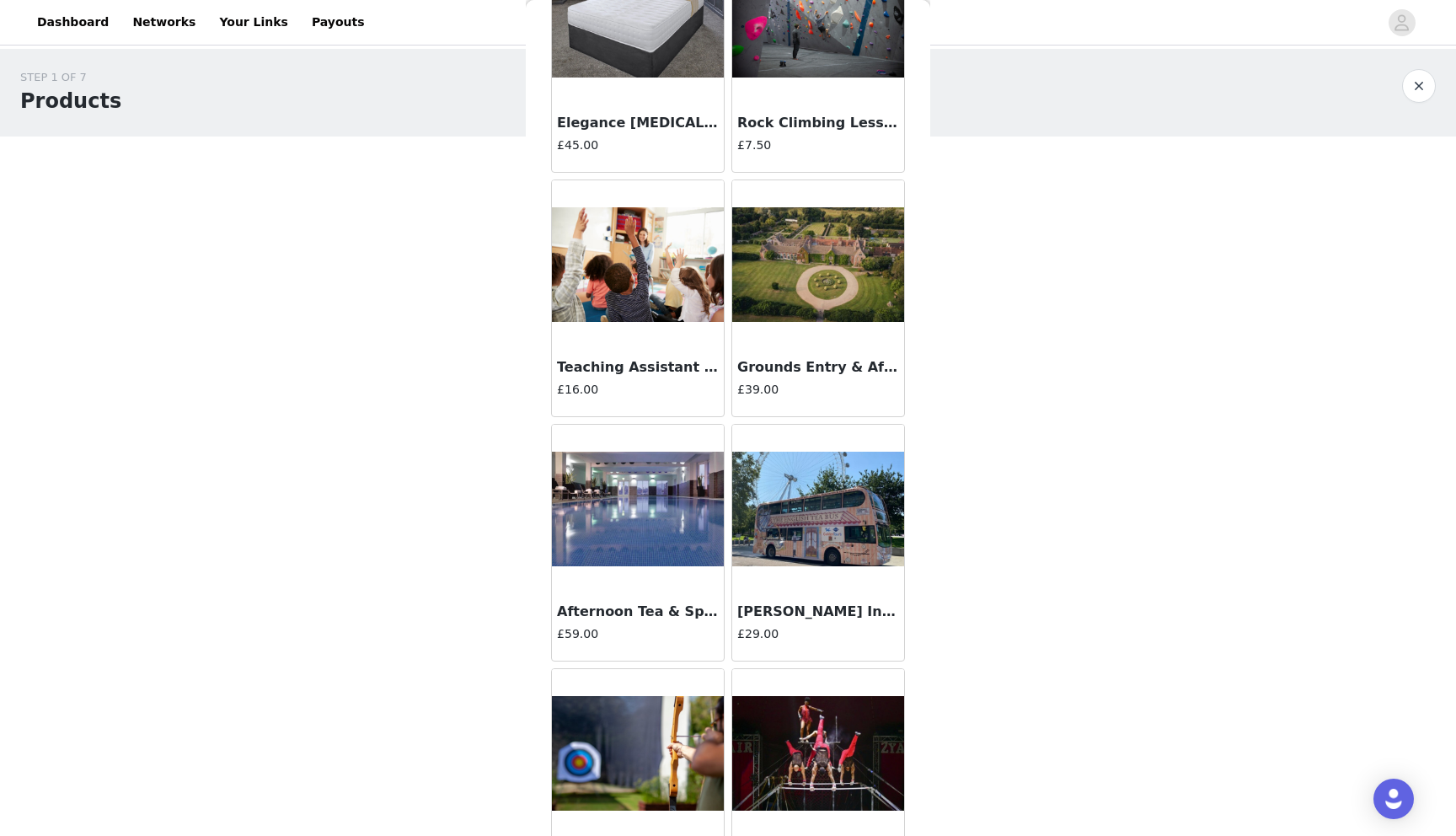
scroll to position [26178, 0]
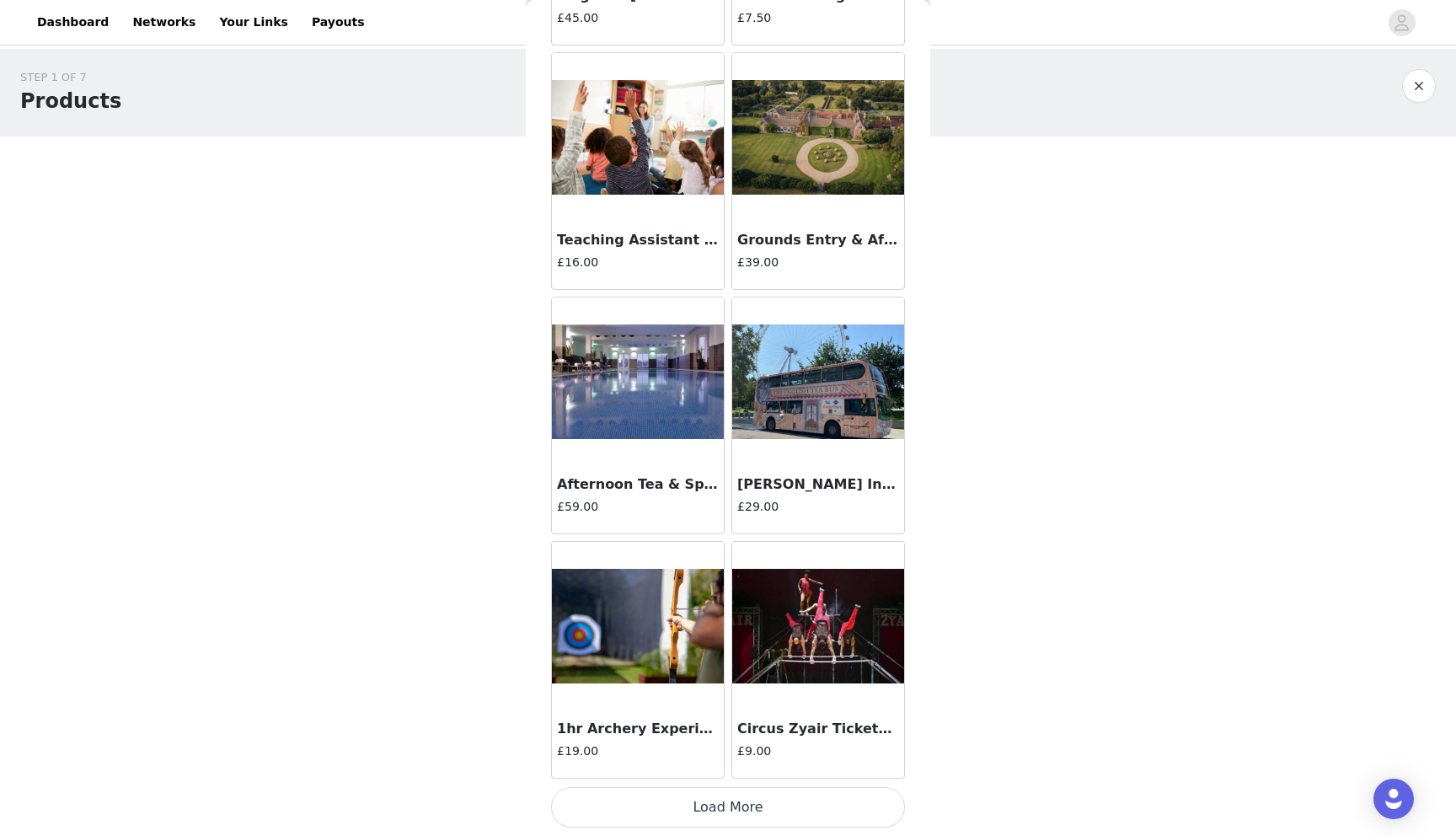
click at [765, 815] on button "Load More" at bounding box center [728, 807] width 354 height 41
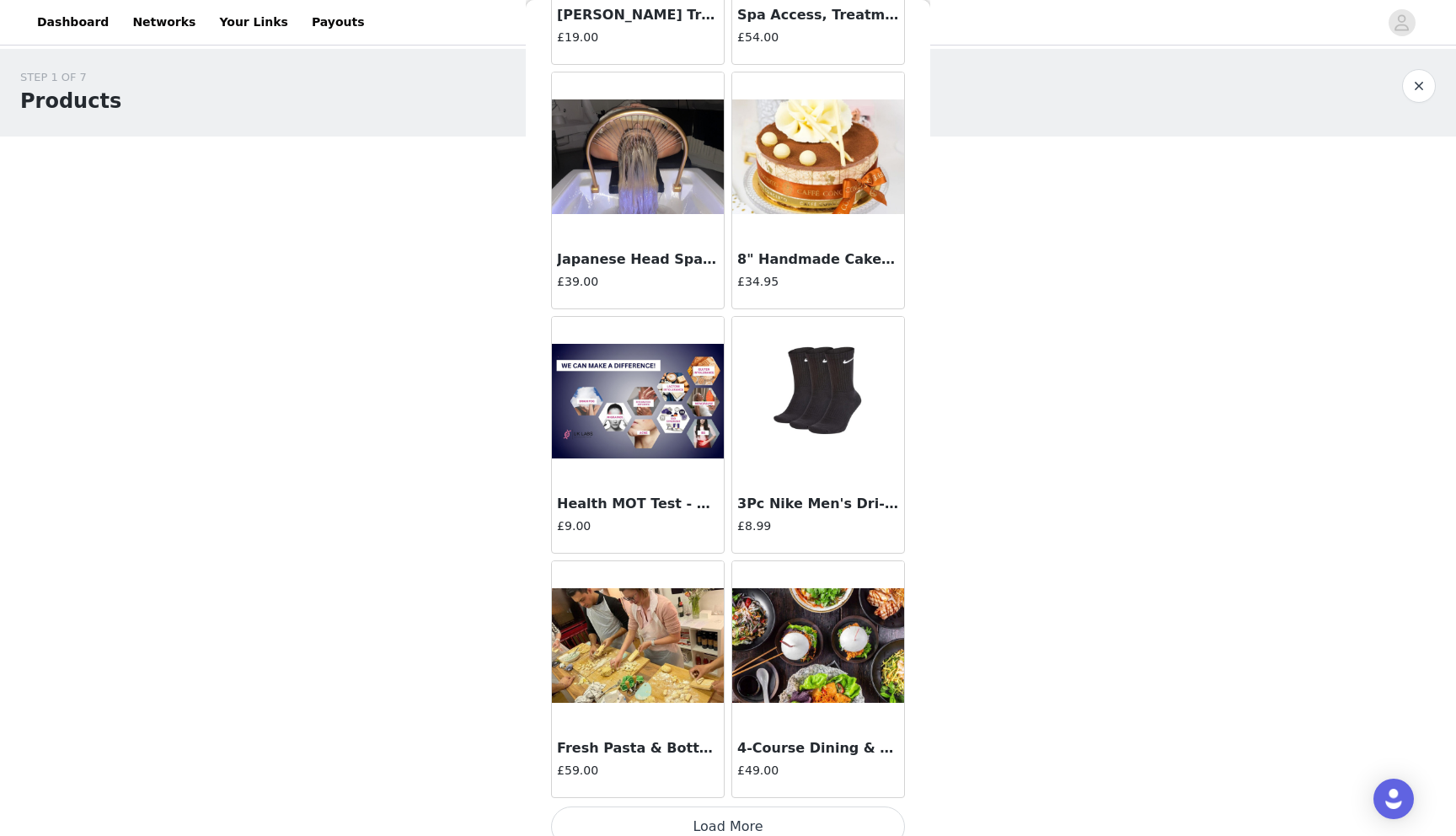
scroll to position [28621, 0]
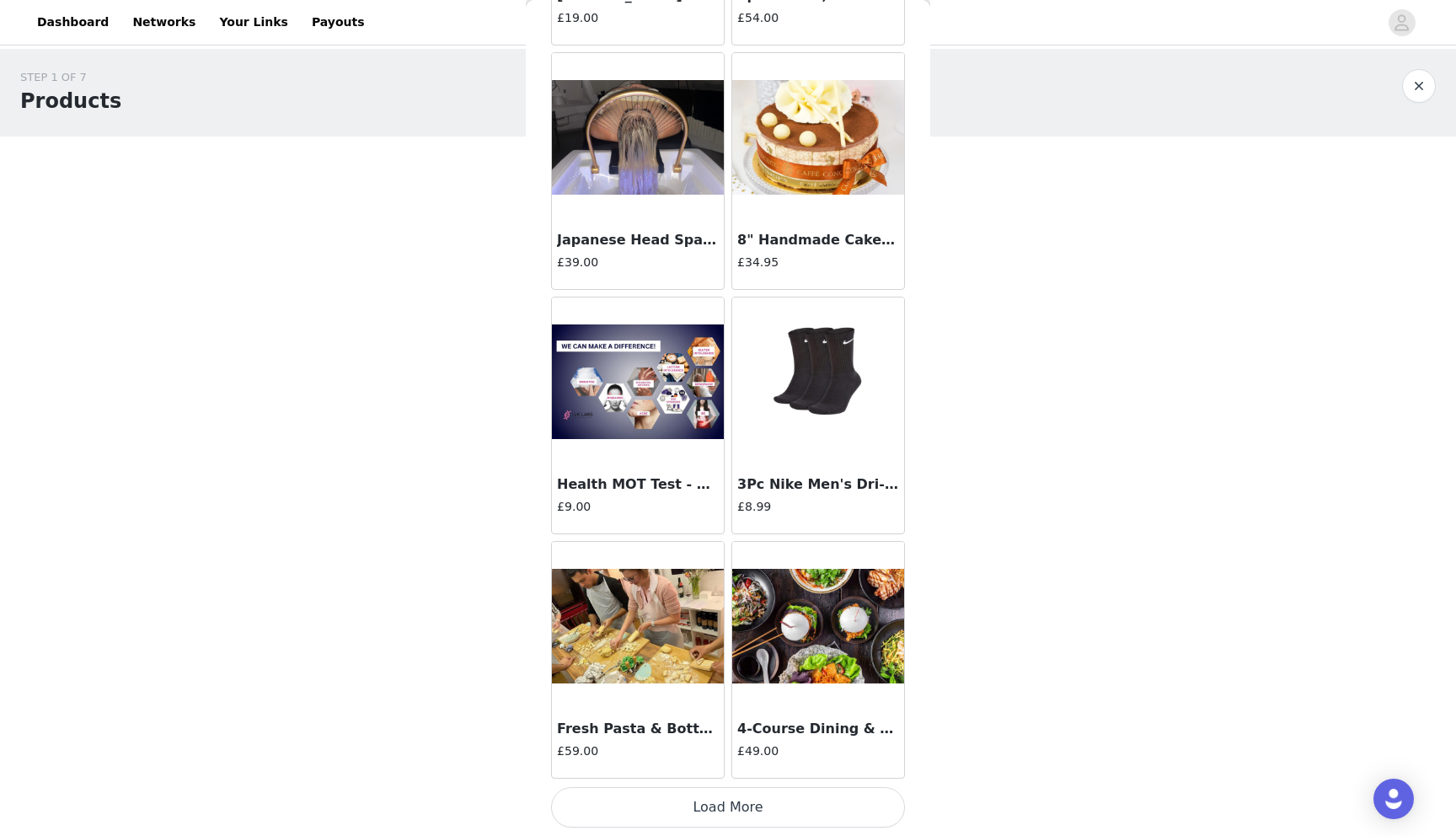
click at [735, 819] on button "Load More" at bounding box center [728, 807] width 354 height 41
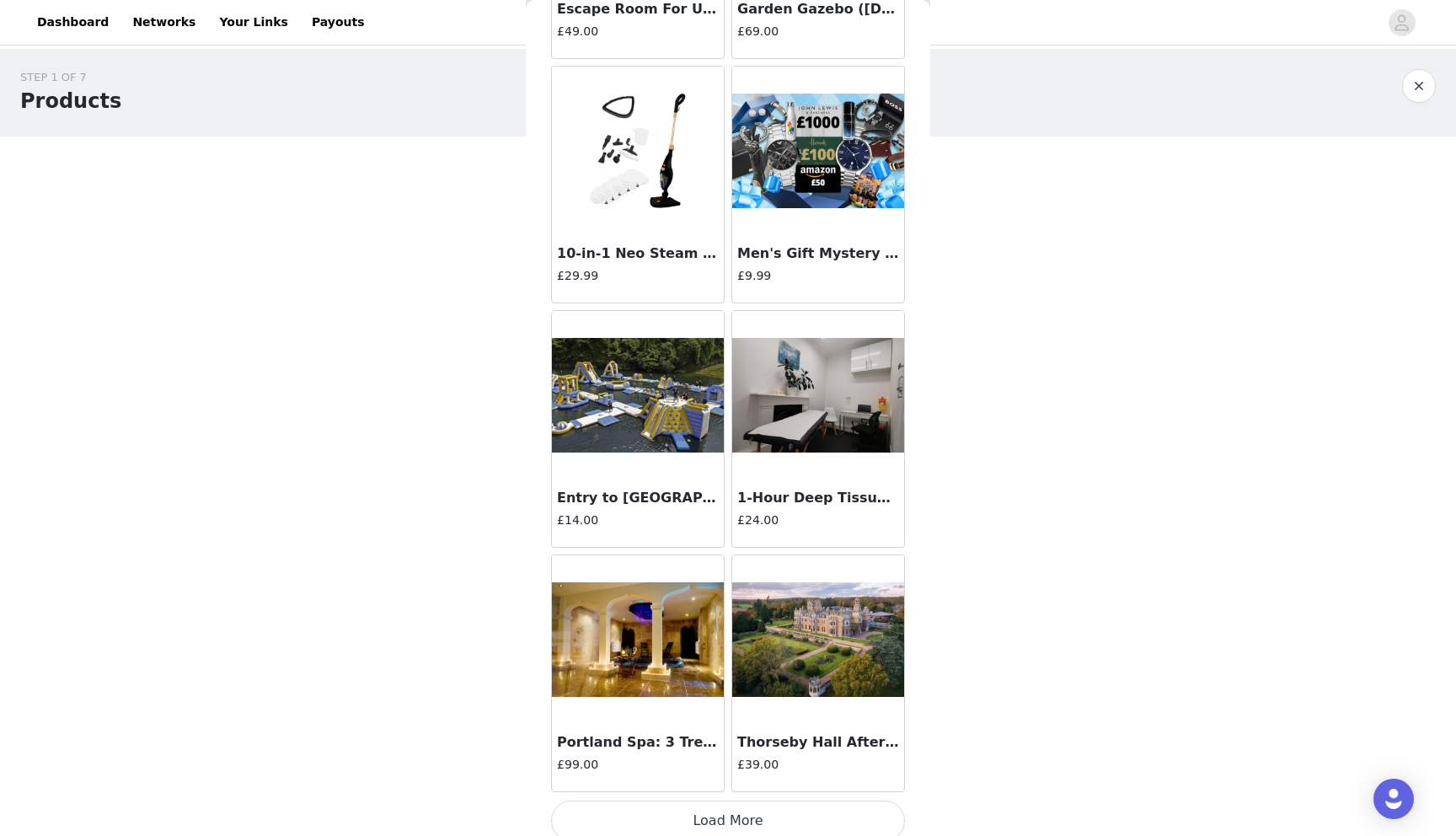
scroll to position [31065, 0]
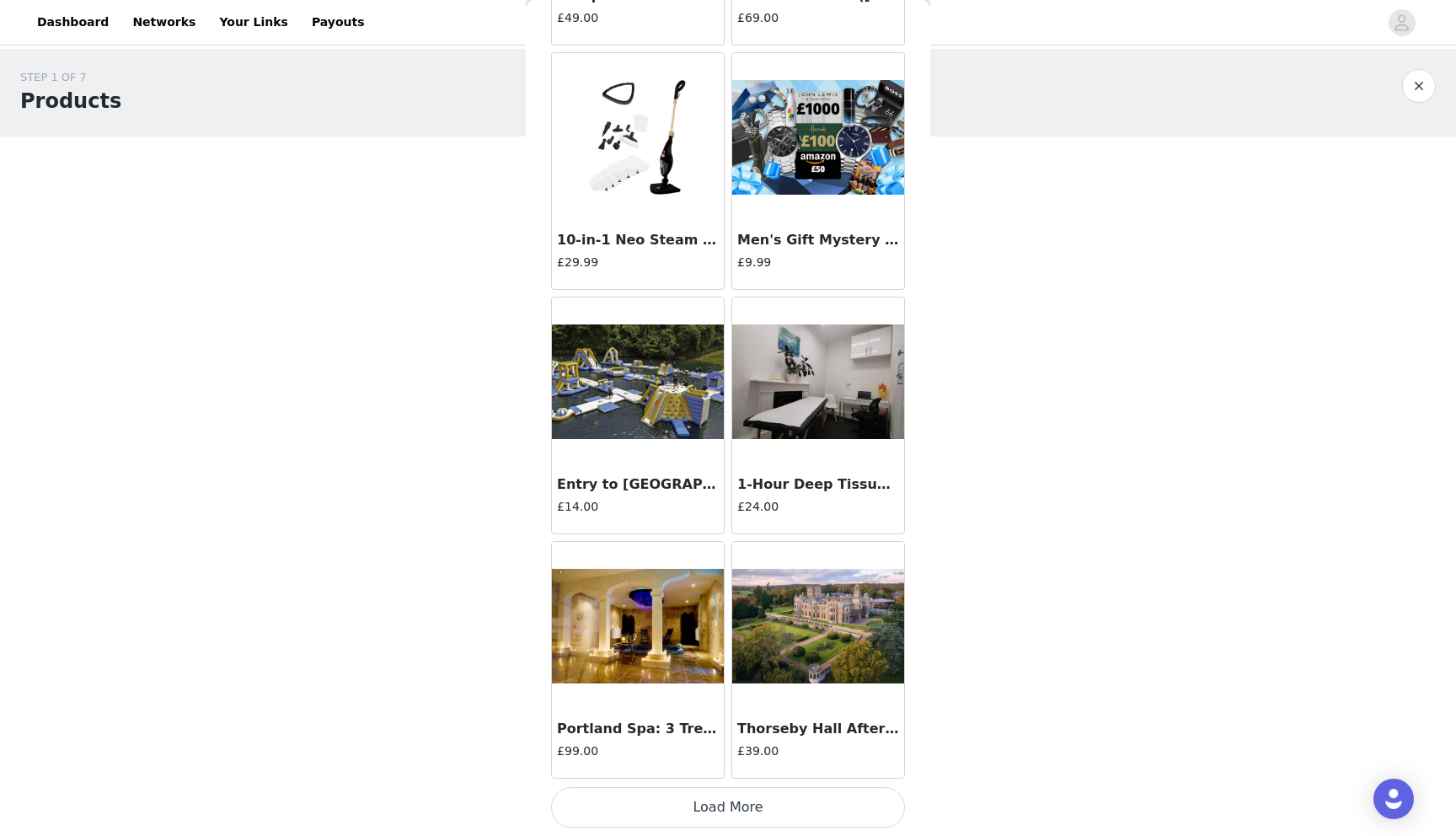
click at [824, 819] on button "Load More" at bounding box center [728, 807] width 354 height 41
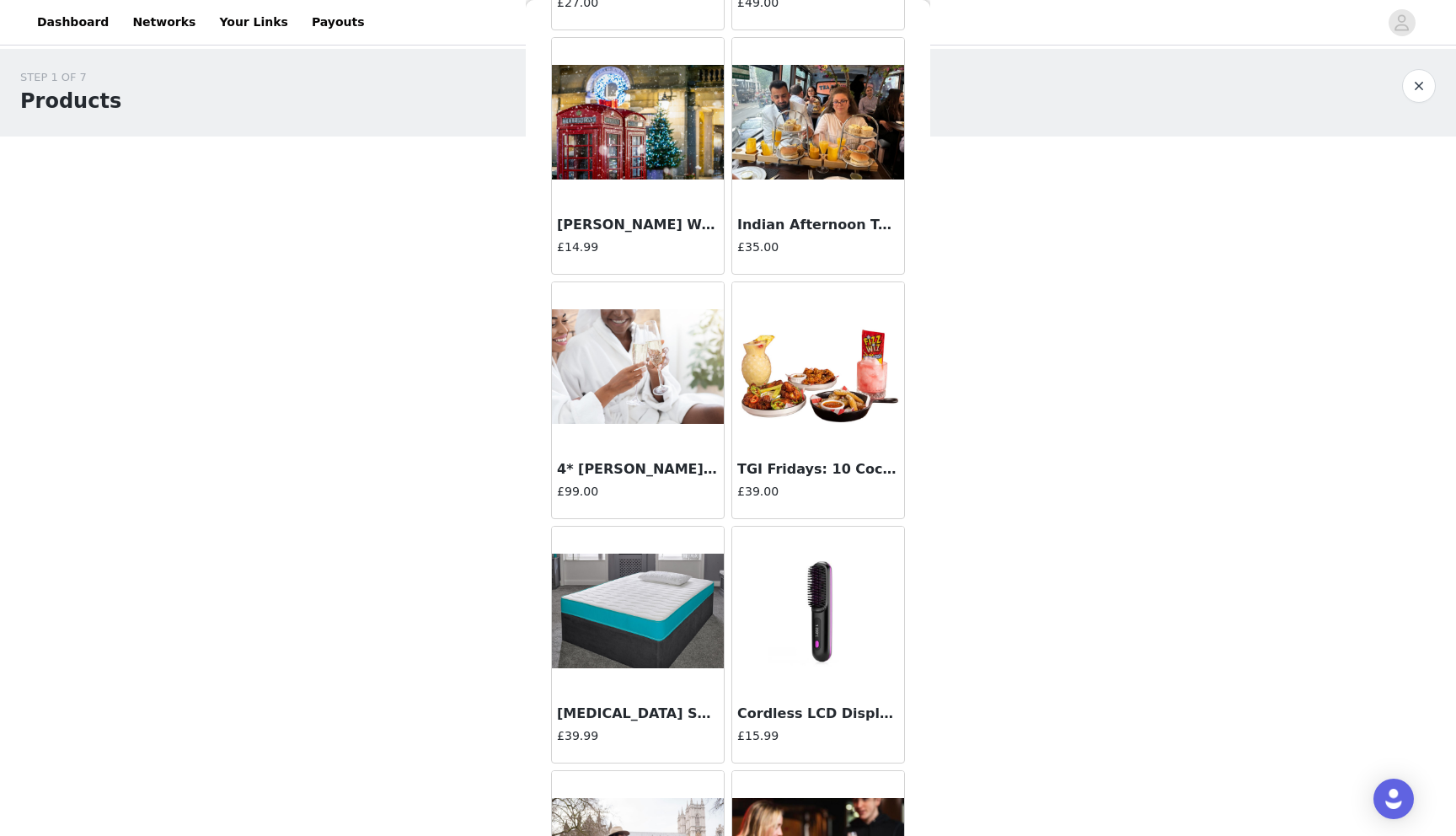
scroll to position [33508, 0]
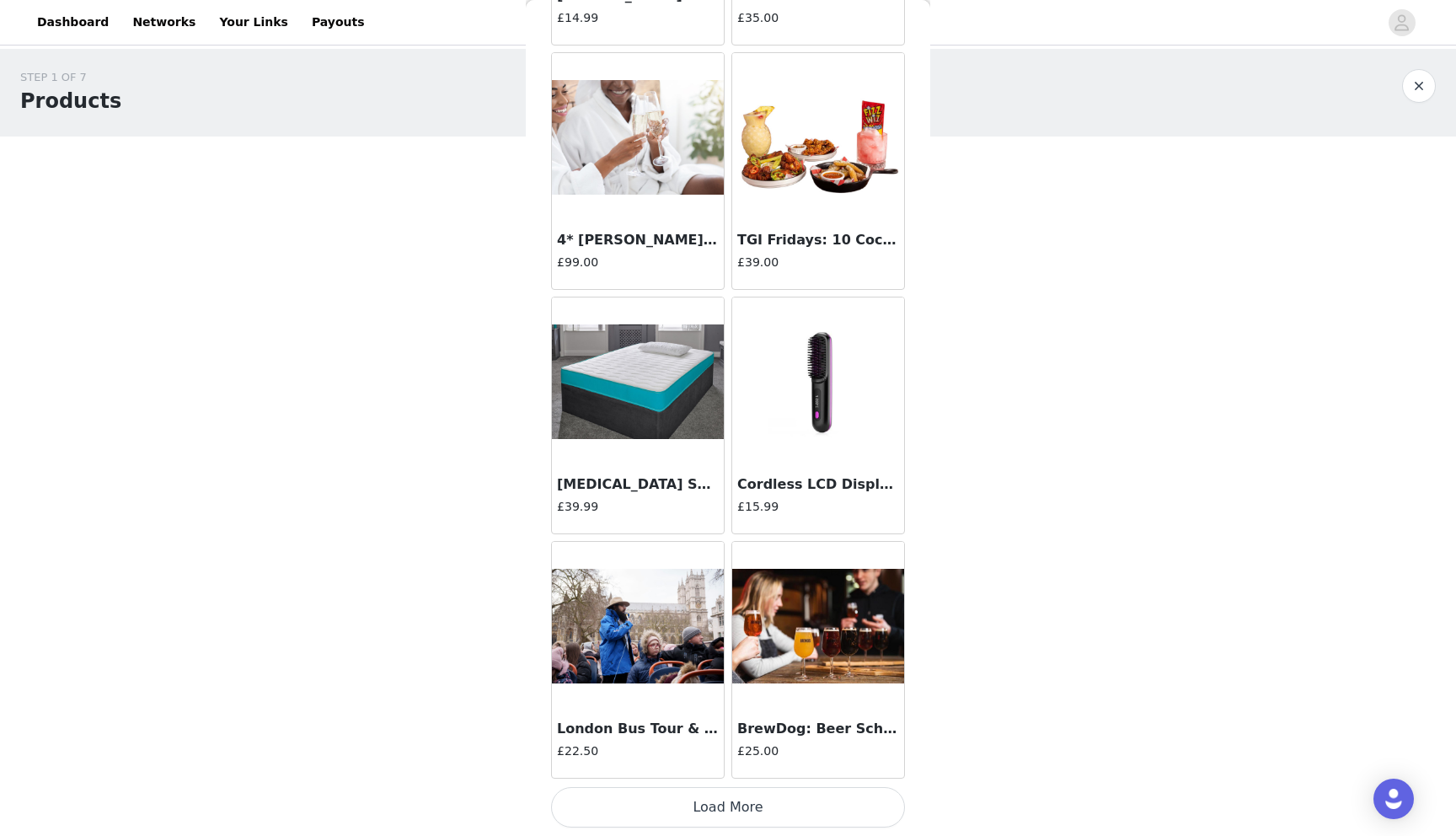
click at [812, 818] on button "Load More" at bounding box center [728, 807] width 354 height 41
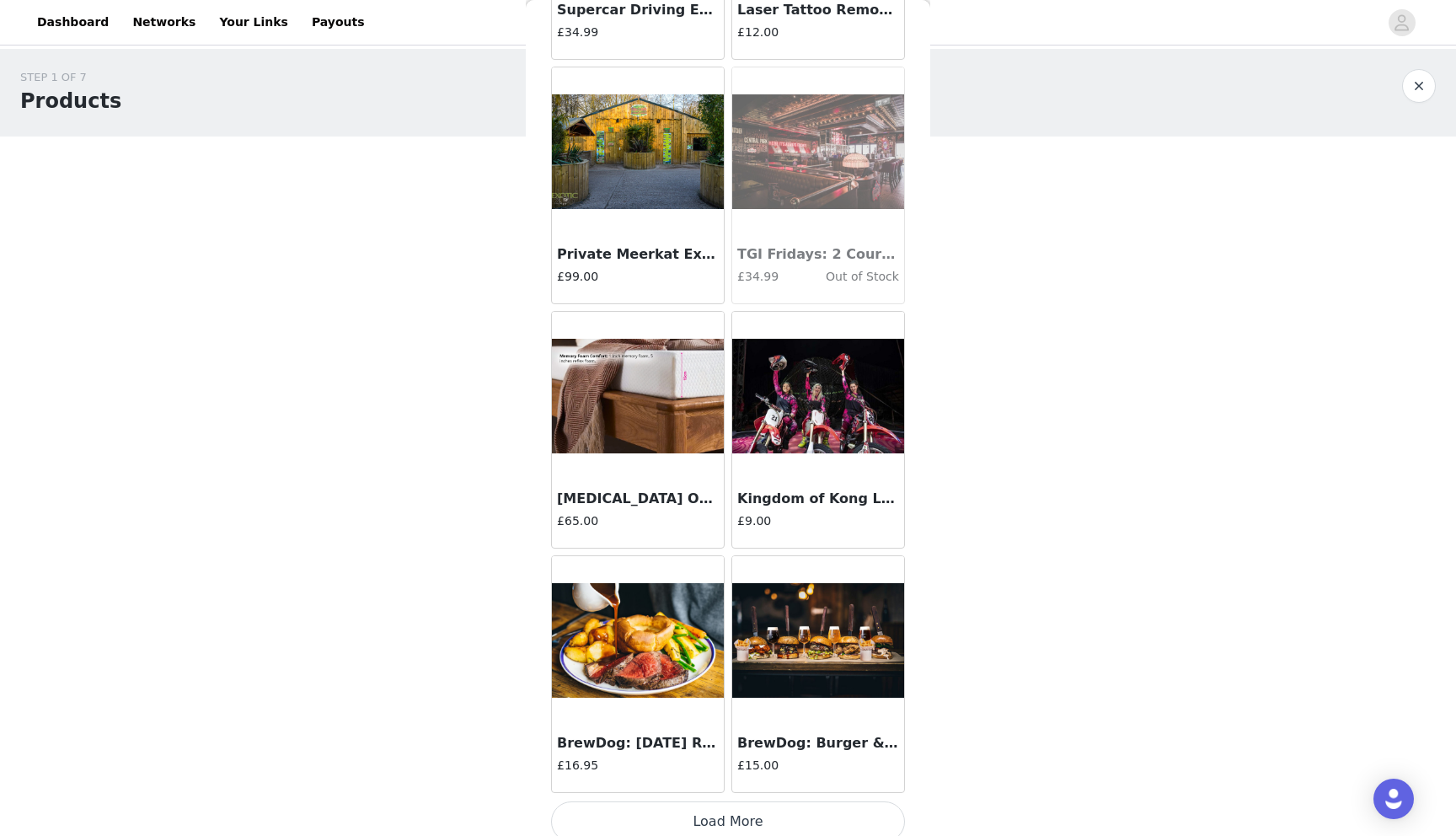
scroll to position [35952, 0]
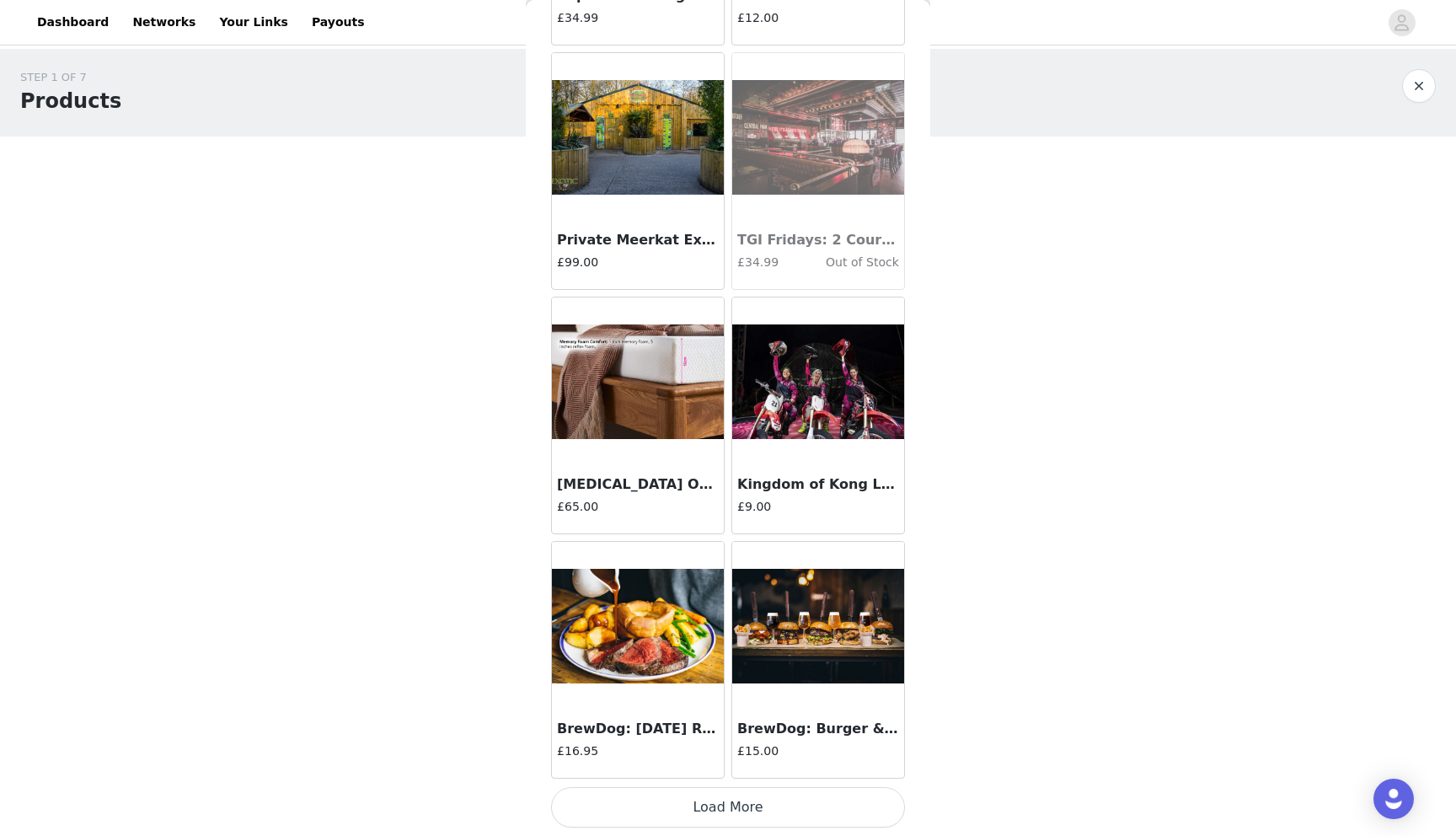
click at [713, 804] on button "Load More" at bounding box center [728, 807] width 354 height 41
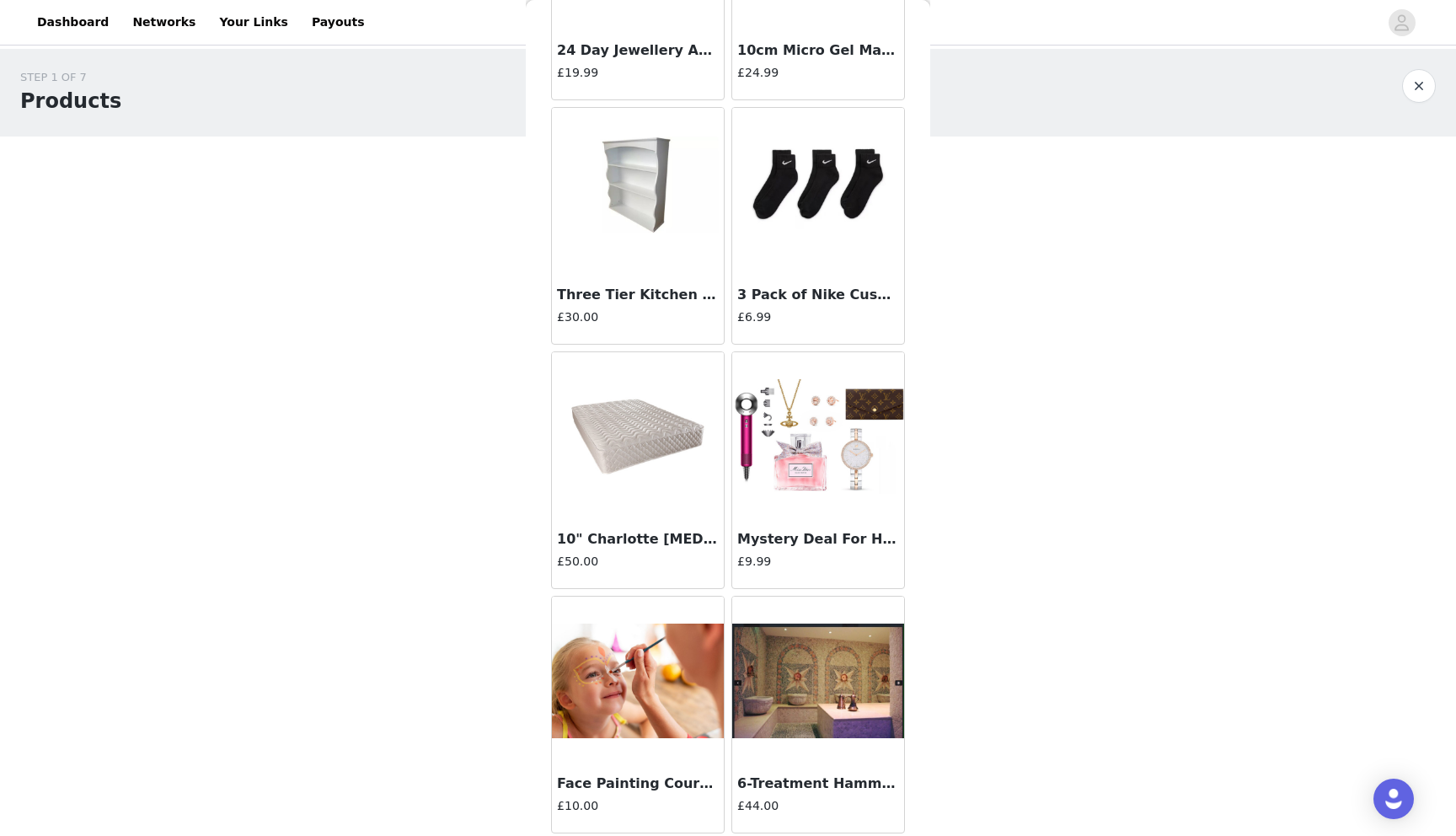
scroll to position [2422, 0]
click at [623, 312] on h4 "£30.00" at bounding box center [638, 316] width 162 height 18
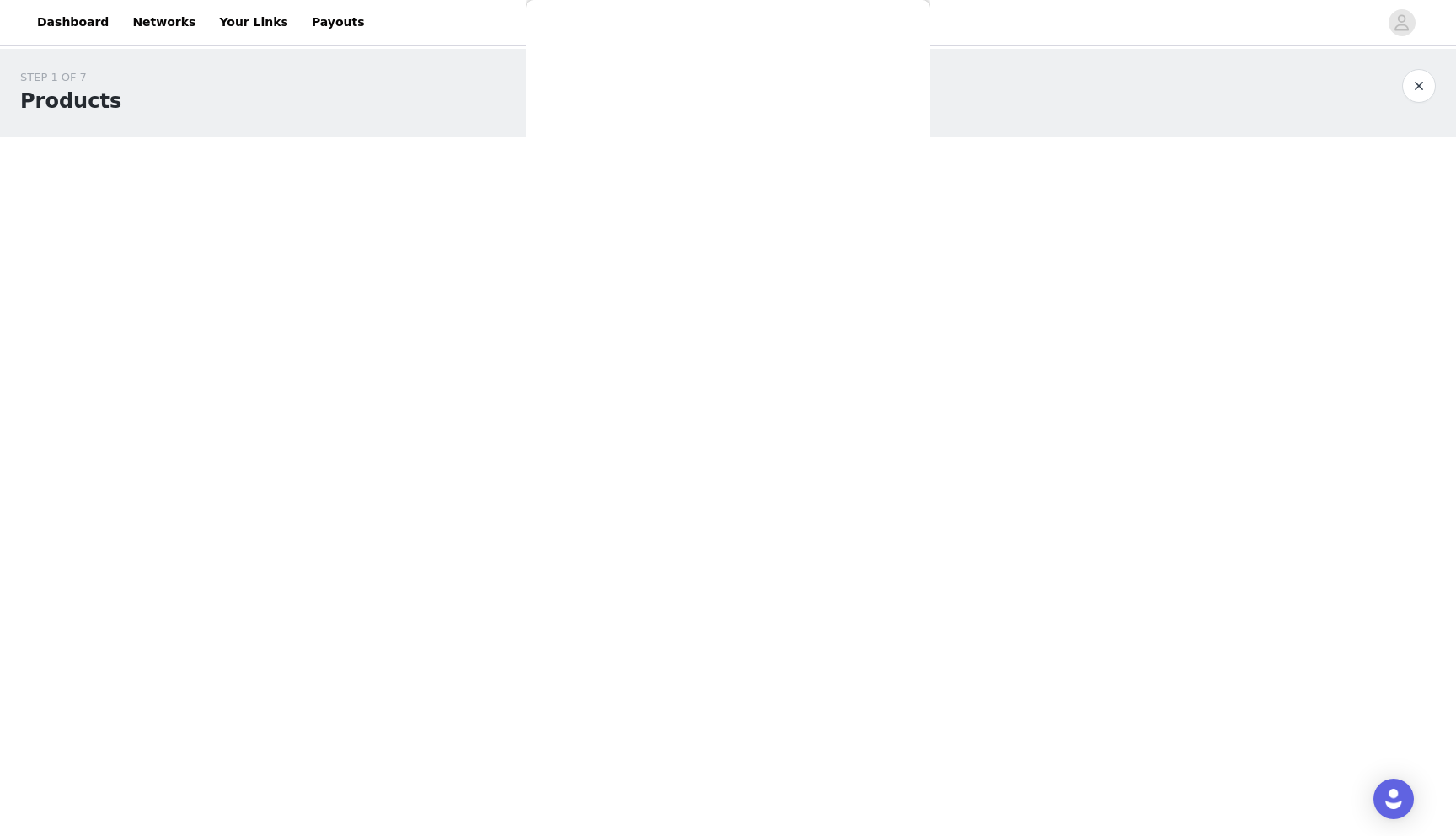
scroll to position [0, 0]
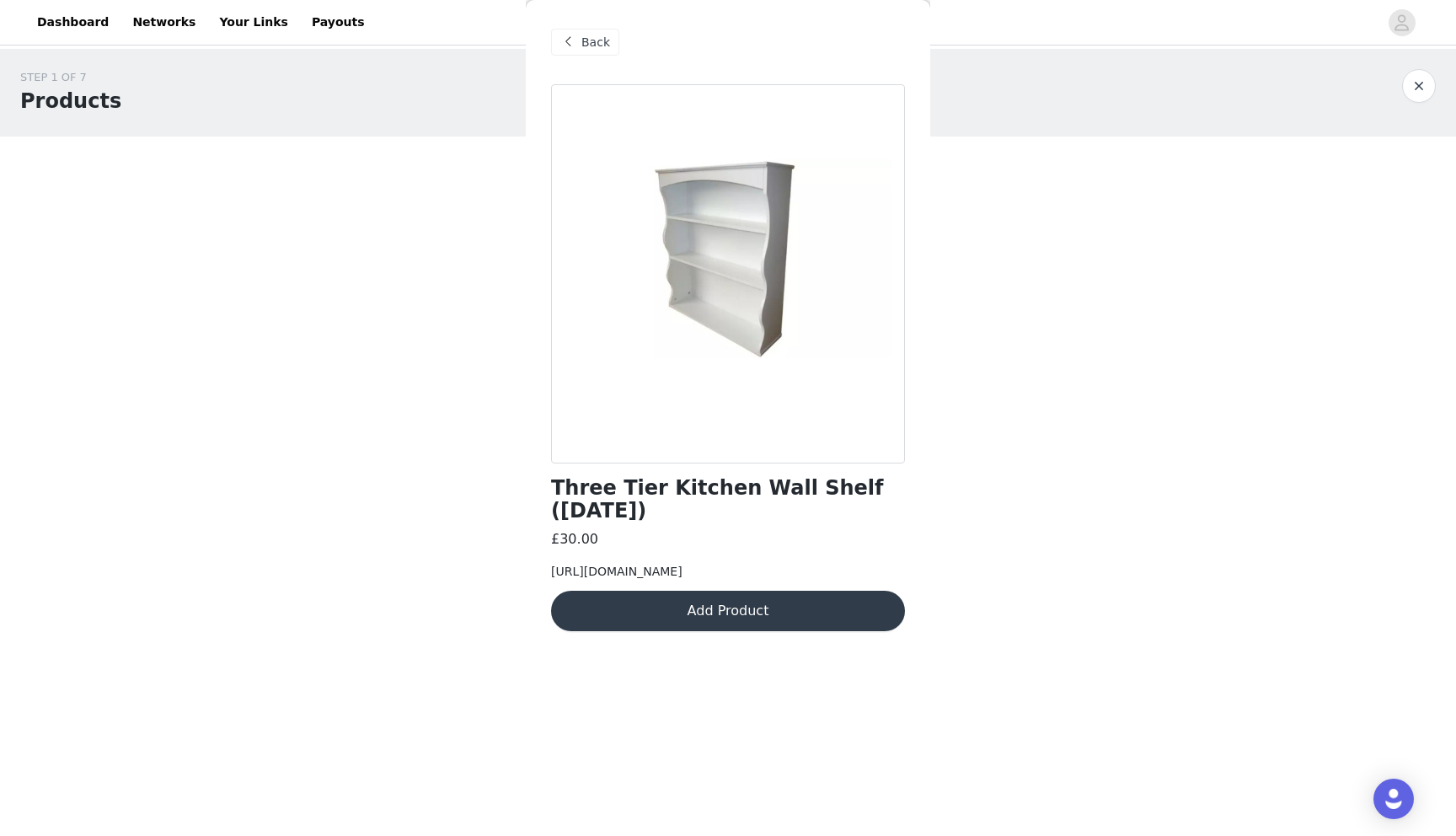
drag, startPoint x: 662, startPoint y: 582, endPoint x: 540, endPoint y: 542, distance: 128.4
click at [540, 542] on div "Back Three Tier Kitchen Wall Shelf ([DATE]) £30.00 [URL][DOMAIN_NAME] Add Produ…" at bounding box center [728, 418] width 404 height 836
drag, startPoint x: 579, startPoint y: 31, endPoint x: 579, endPoint y: 56, distance: 25.0
click at [580, 56] on div "Back" at bounding box center [728, 42] width 354 height 85
click at [579, 50] on div "Back" at bounding box center [584, 42] width 68 height 27
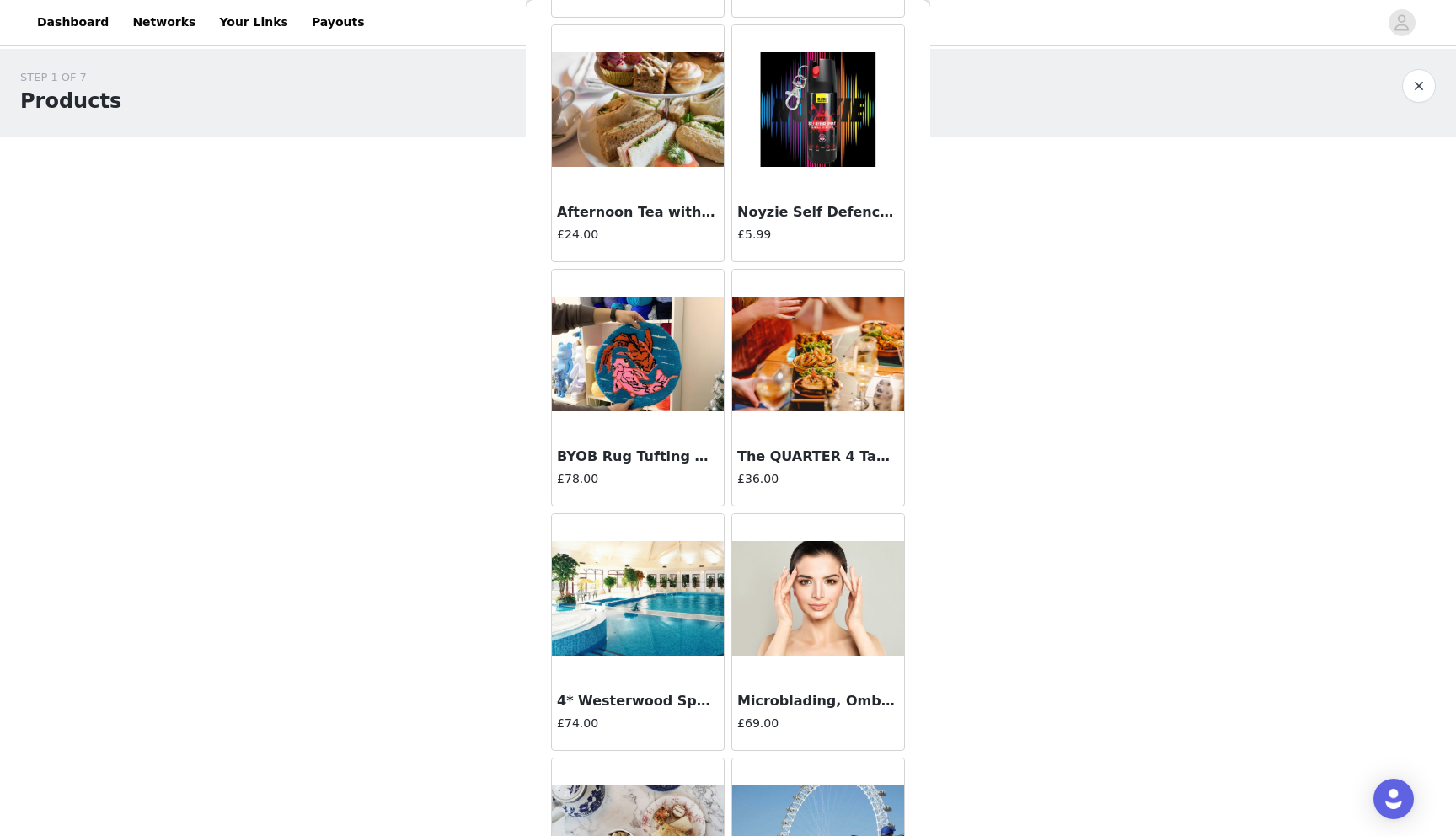
scroll to position [14727, 0]
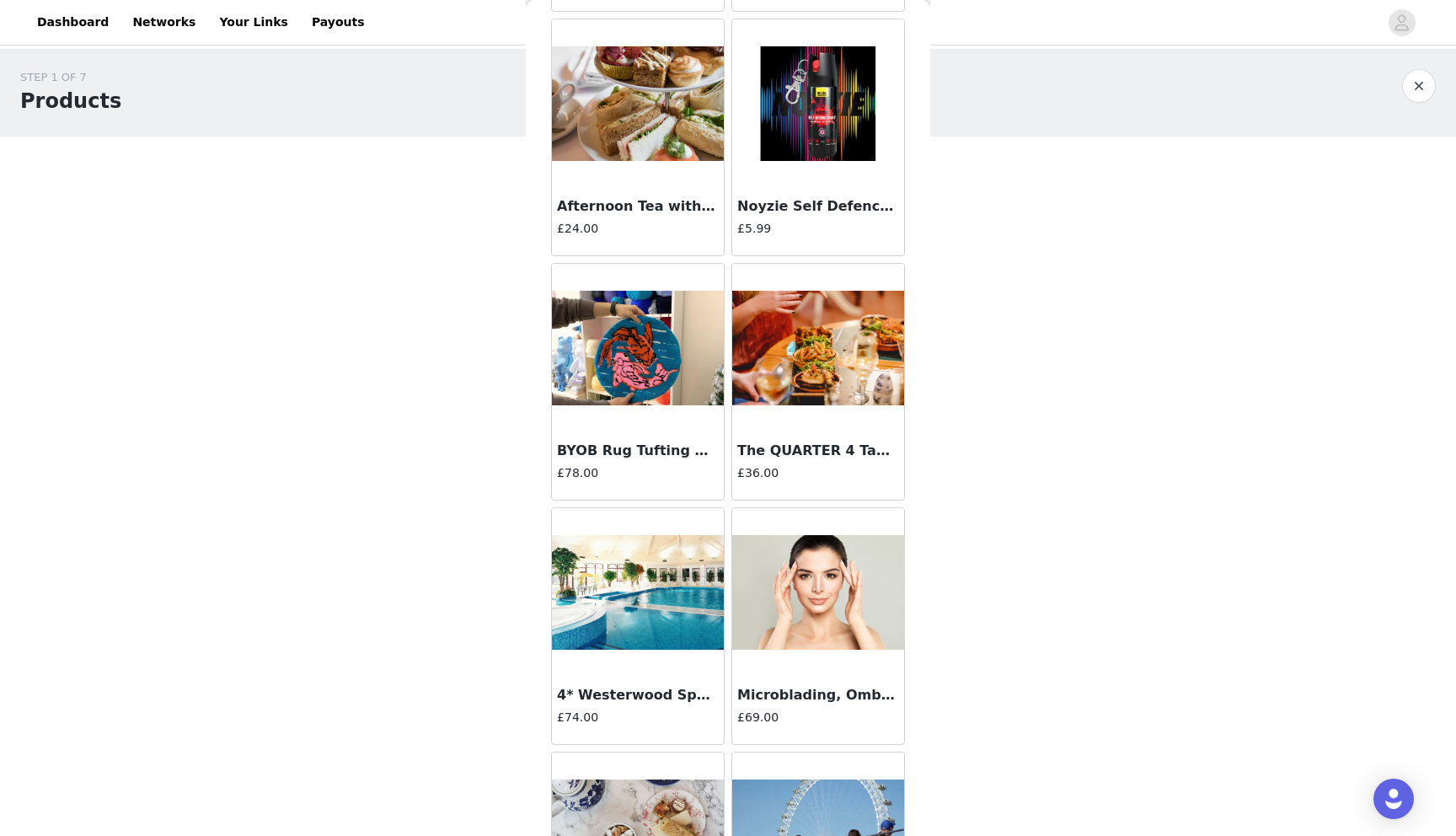
click at [652, 446] on h3 "BYOB Rug Tufting Workshop in [GEOGRAPHIC_DATA] ([DATE])" at bounding box center [638, 451] width 162 height 20
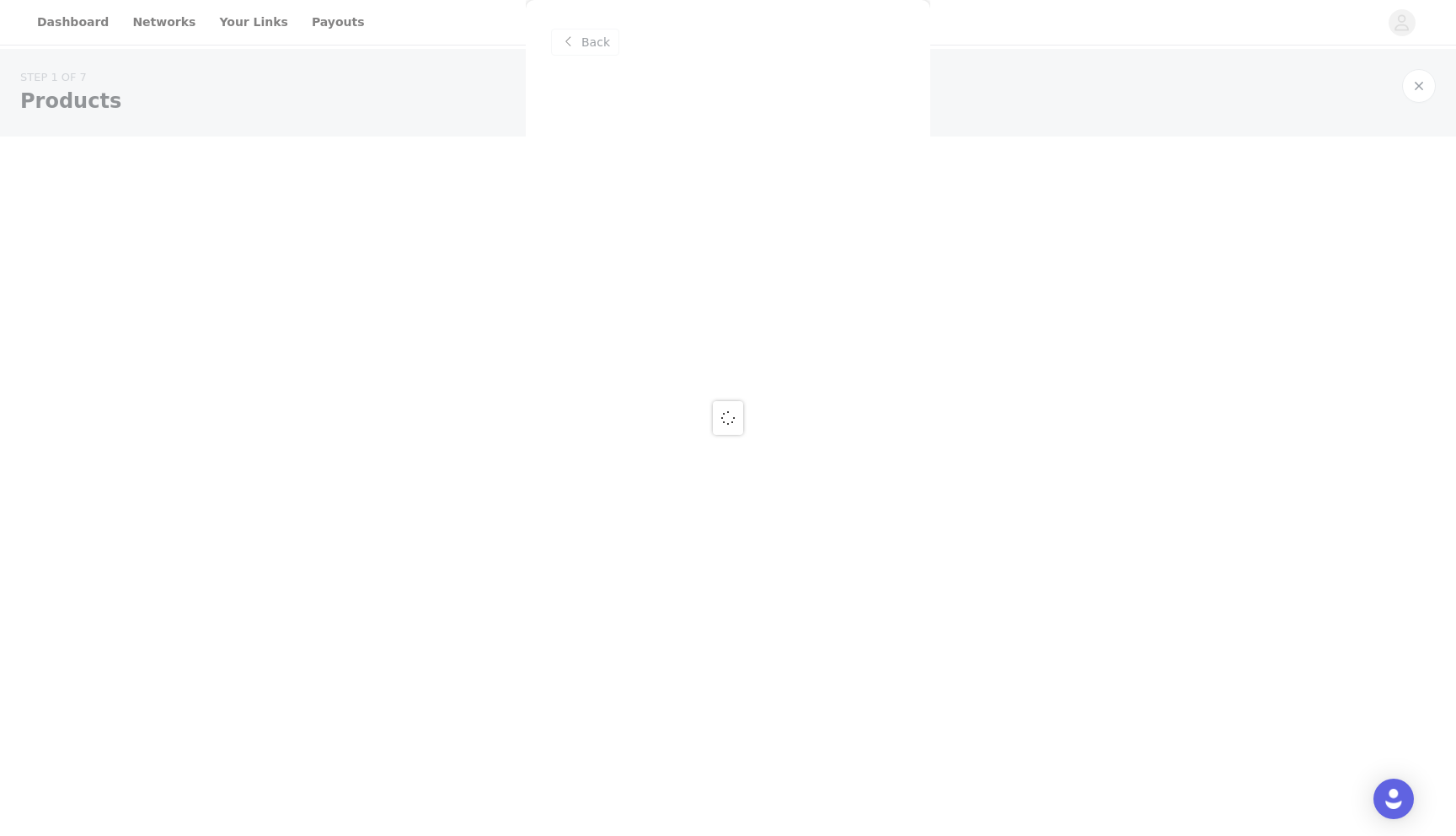
scroll to position [0, 0]
